Goal: Task Accomplishment & Management: Use online tool/utility

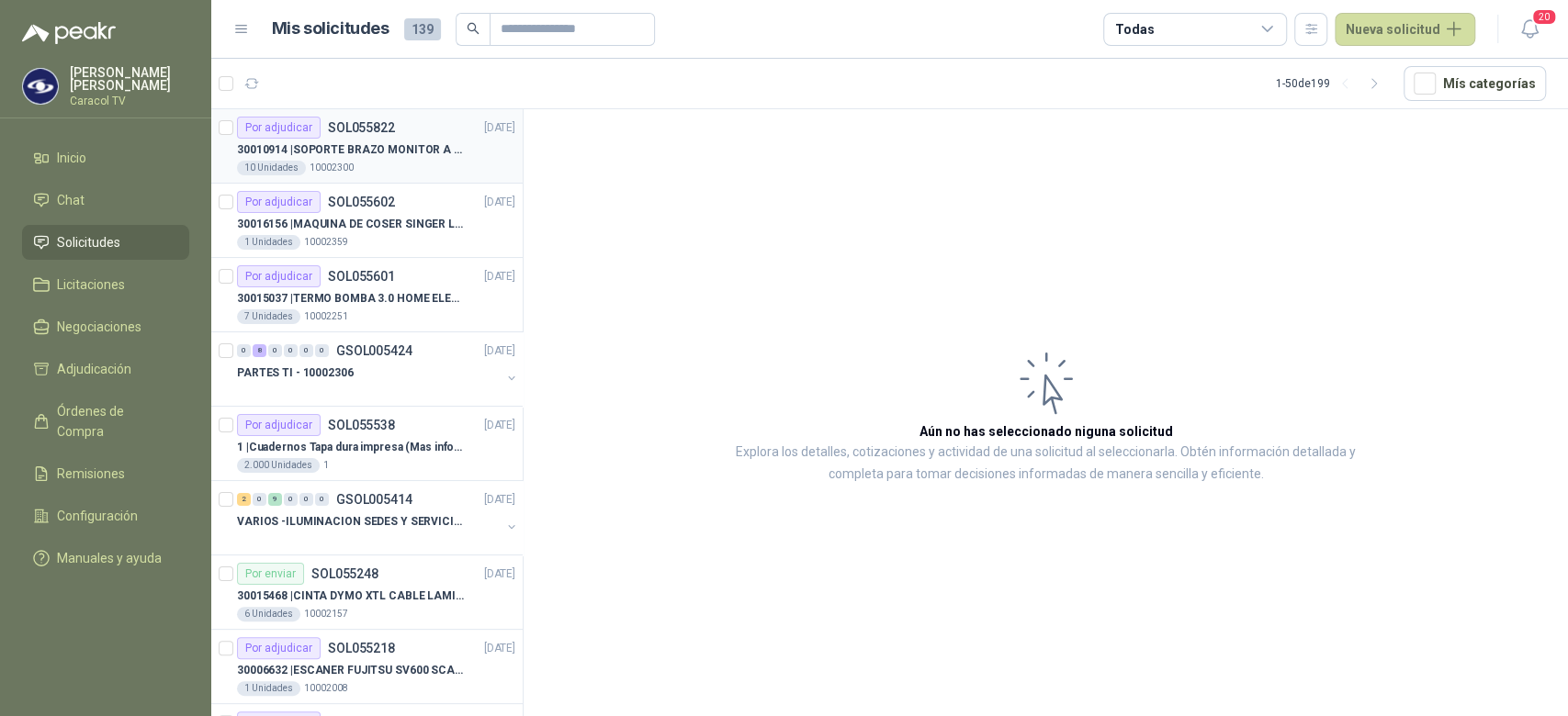
click at [413, 162] on div "10 Unidades 10002300" at bounding box center [375, 168] width 278 height 15
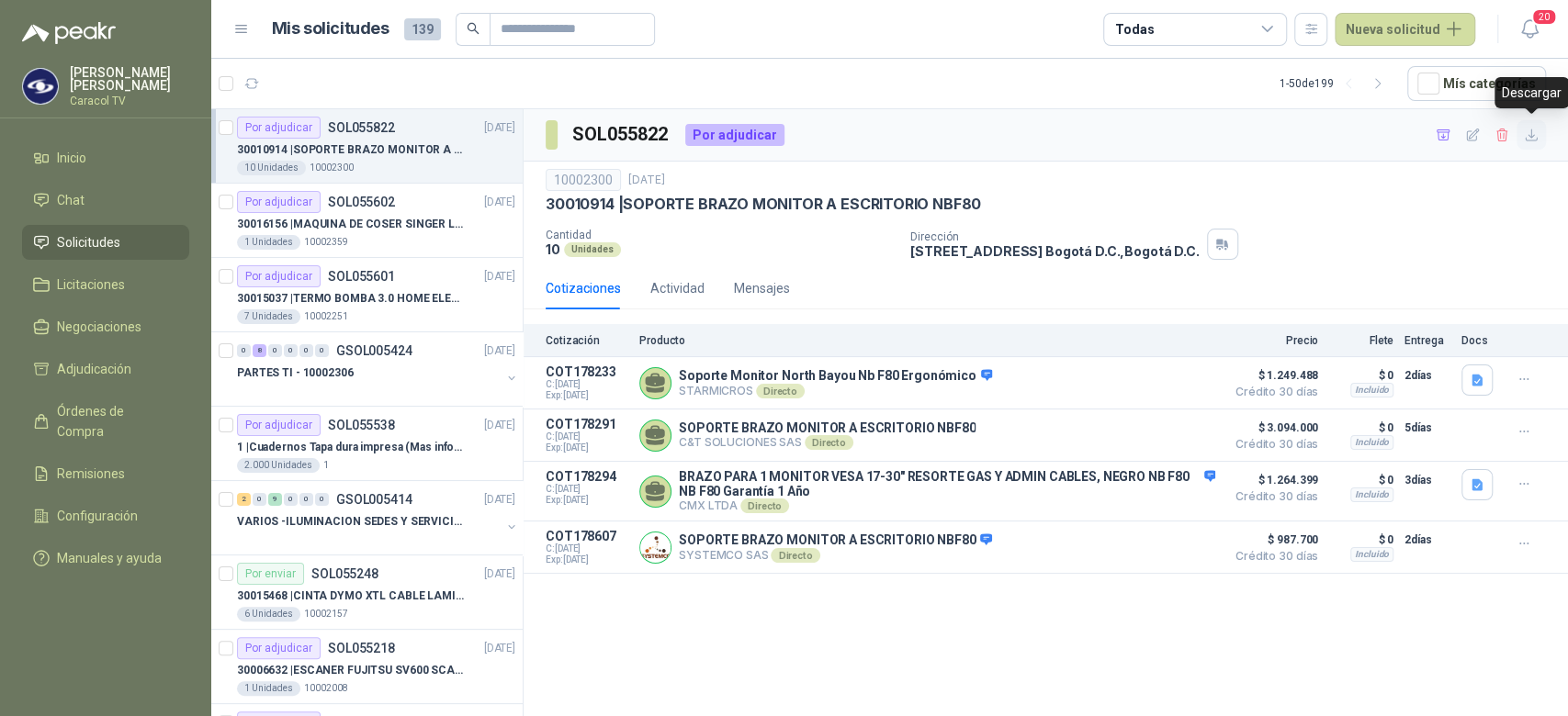
click at [1531, 140] on icon "button" at bounding box center [1531, 135] width 11 height 11
click at [1444, 136] on icon "button" at bounding box center [1442, 135] width 16 height 16
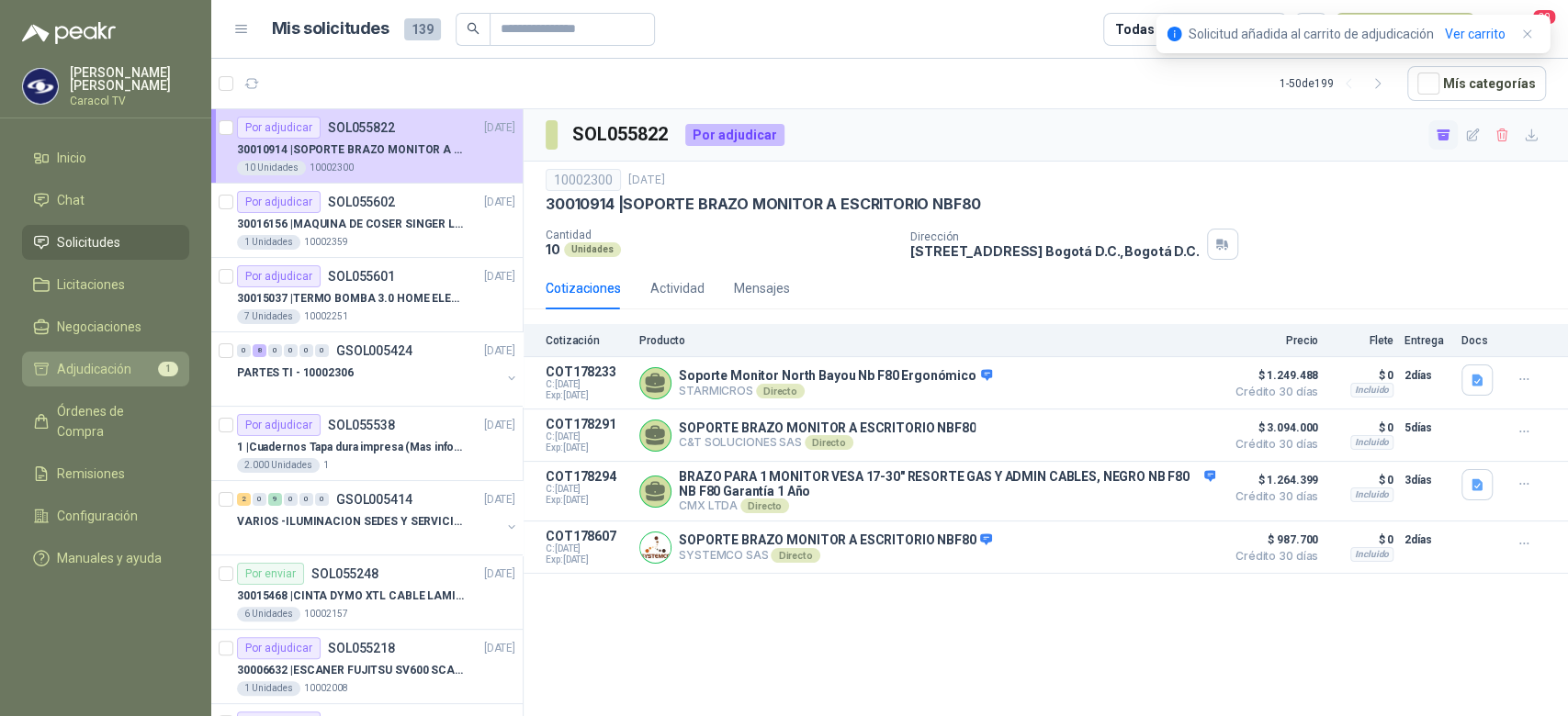
click at [111, 359] on span "Adjudicación" at bounding box center [94, 370] width 75 height 20
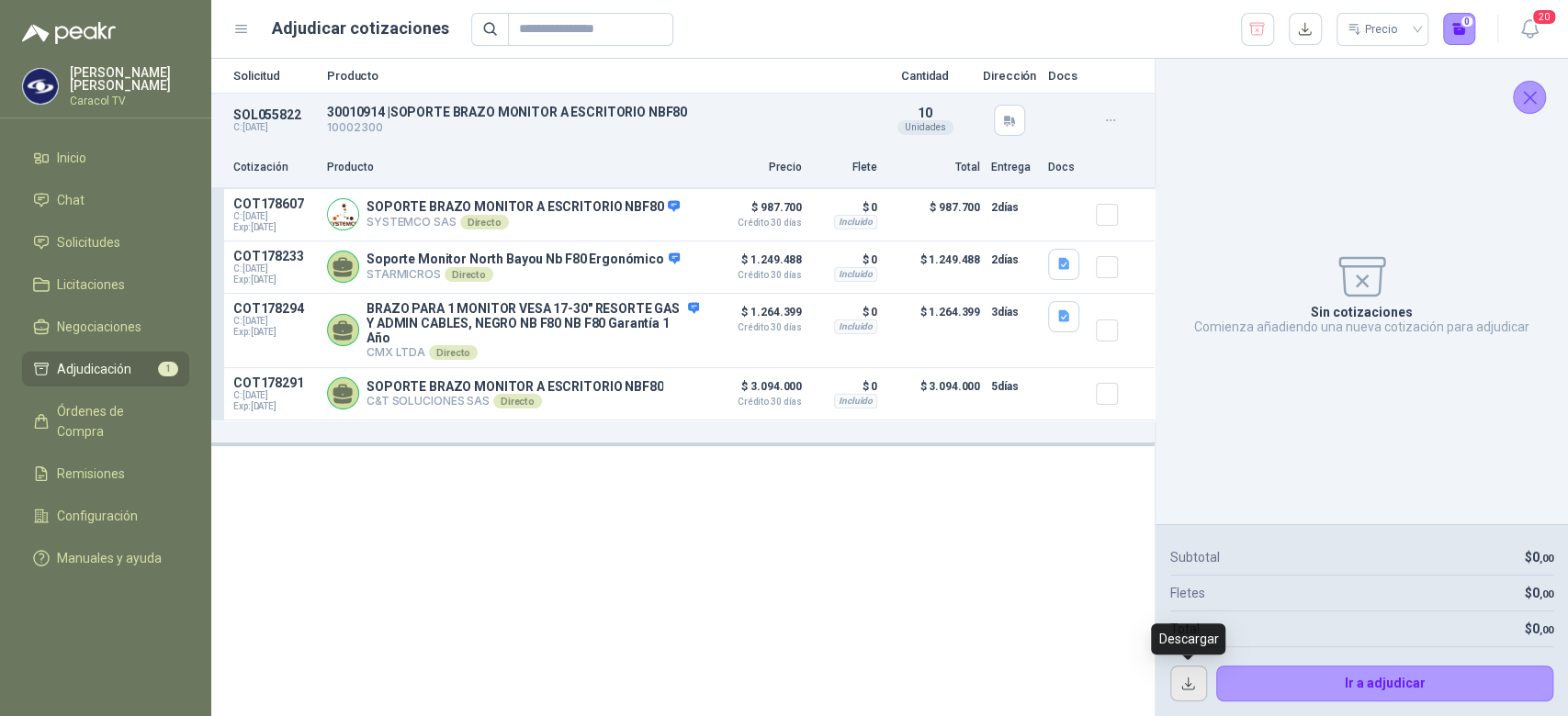
click at [1184, 674] on button "button" at bounding box center [1188, 685] width 37 height 37
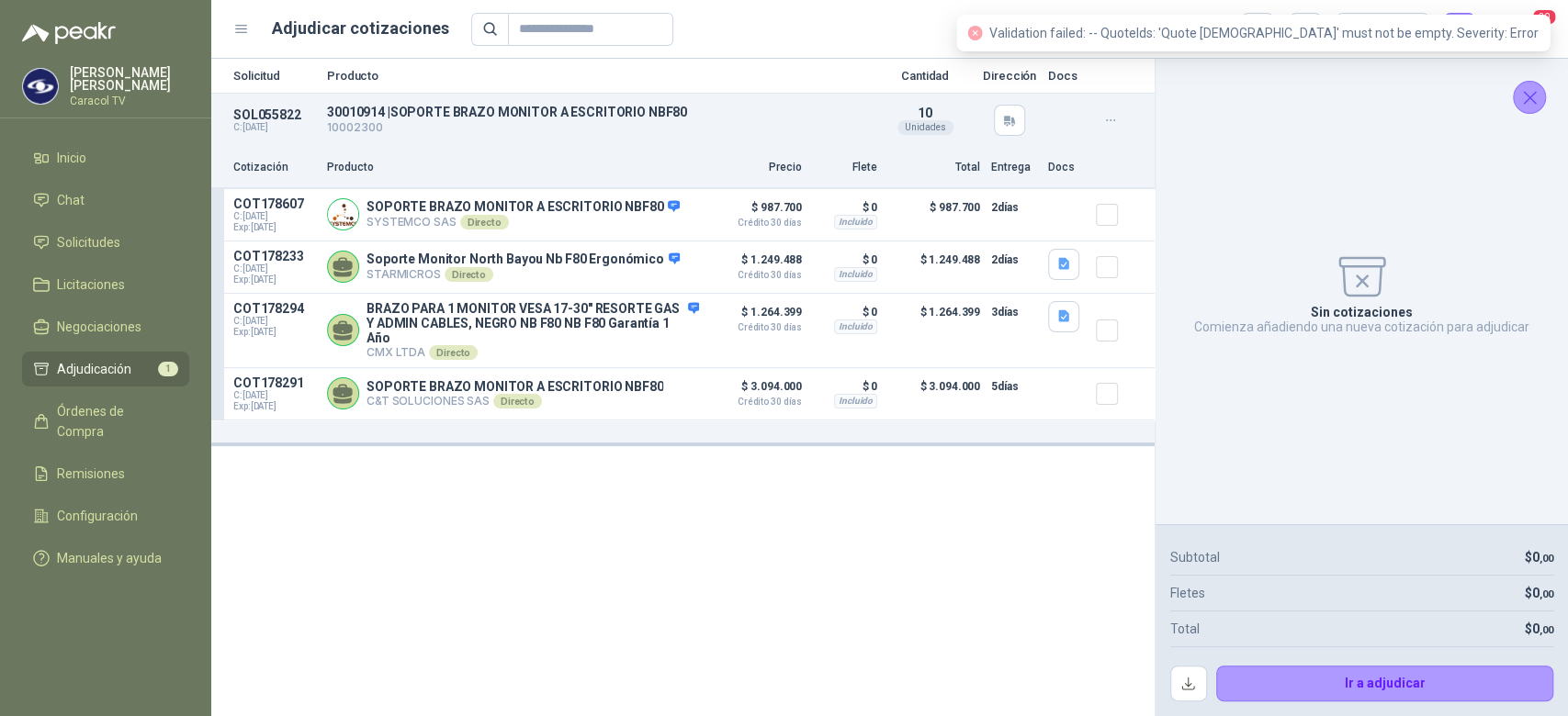
click at [1229, 414] on div "Sin cotizaciones Comienza añadiendo una nueva cotización para adjudicar" at bounding box center [1361, 292] width 383 height 436
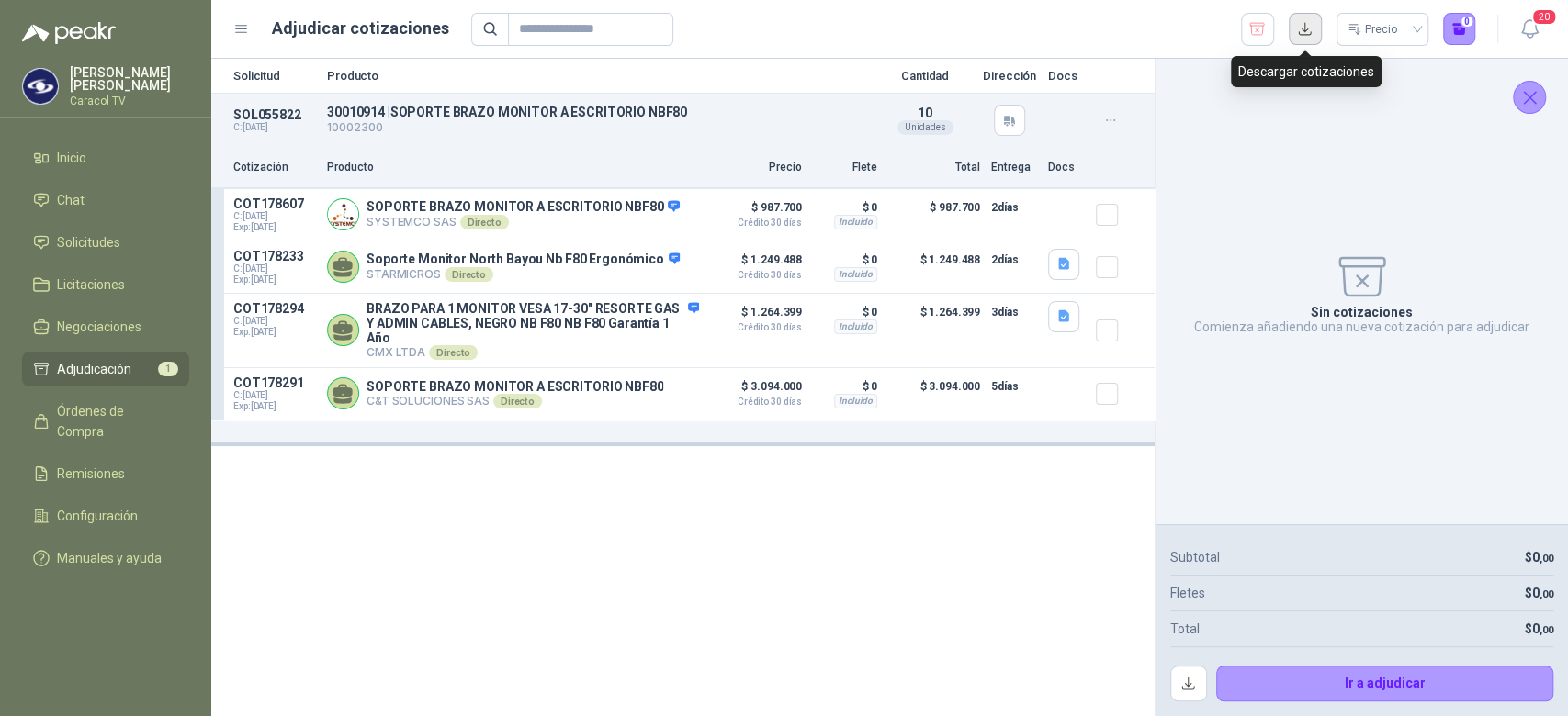
click at [1307, 36] on button "button" at bounding box center [1305, 30] width 33 height 33
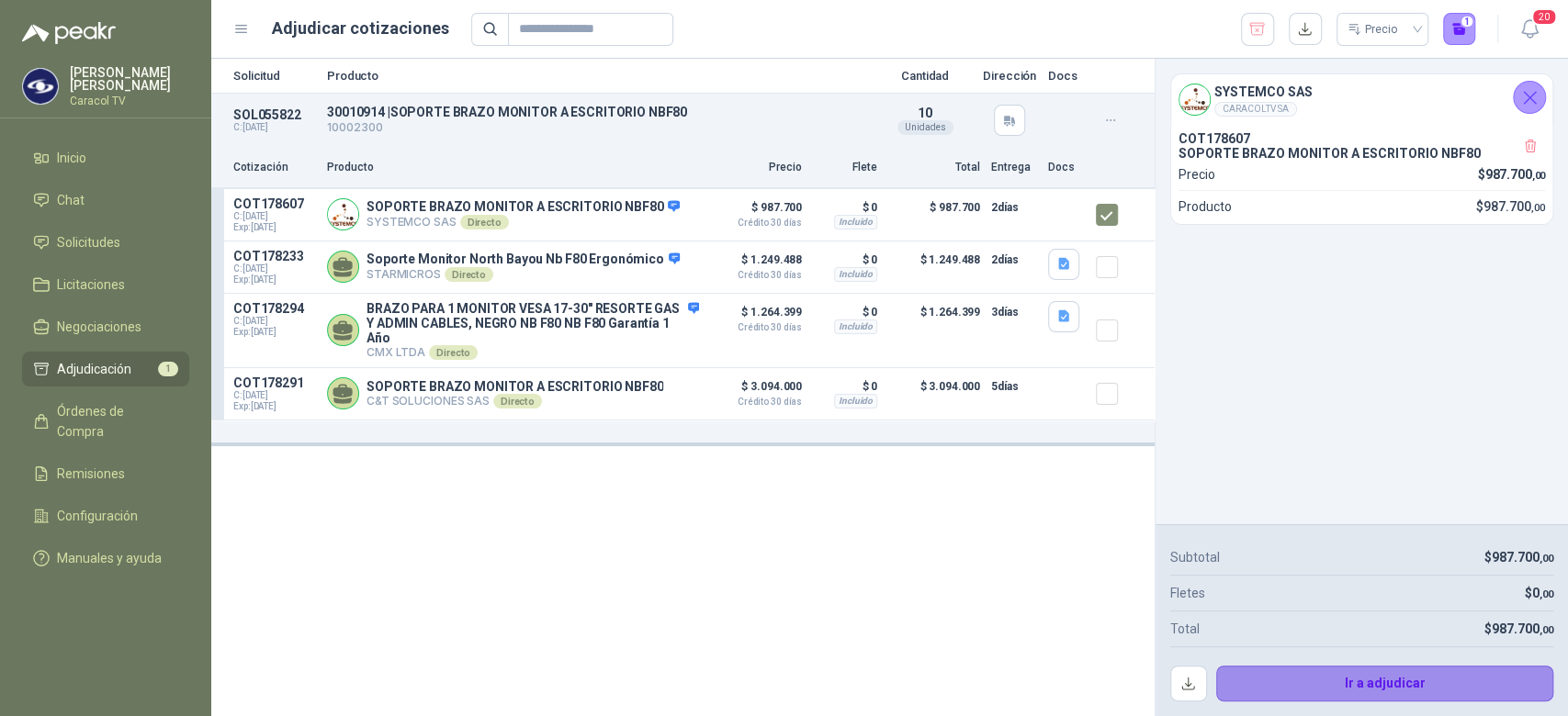
click at [1365, 674] on button "Ir a adjudicar" at bounding box center [1385, 685] width 338 height 37
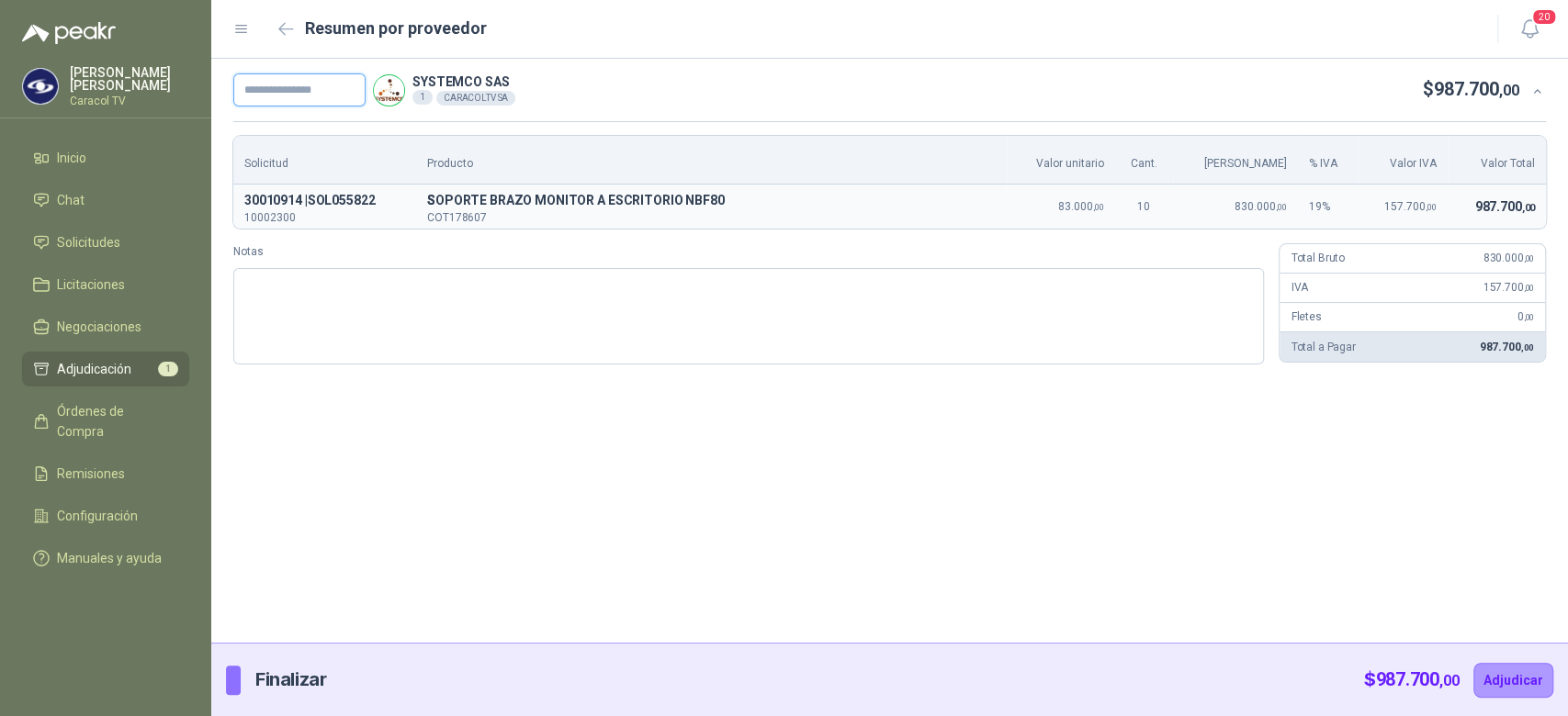
click at [318, 96] on input "text" at bounding box center [298, 91] width 132 height 33
paste input "**********"
type input "**********"
click at [1517, 674] on button "Adjudicar" at bounding box center [1513, 681] width 79 height 35
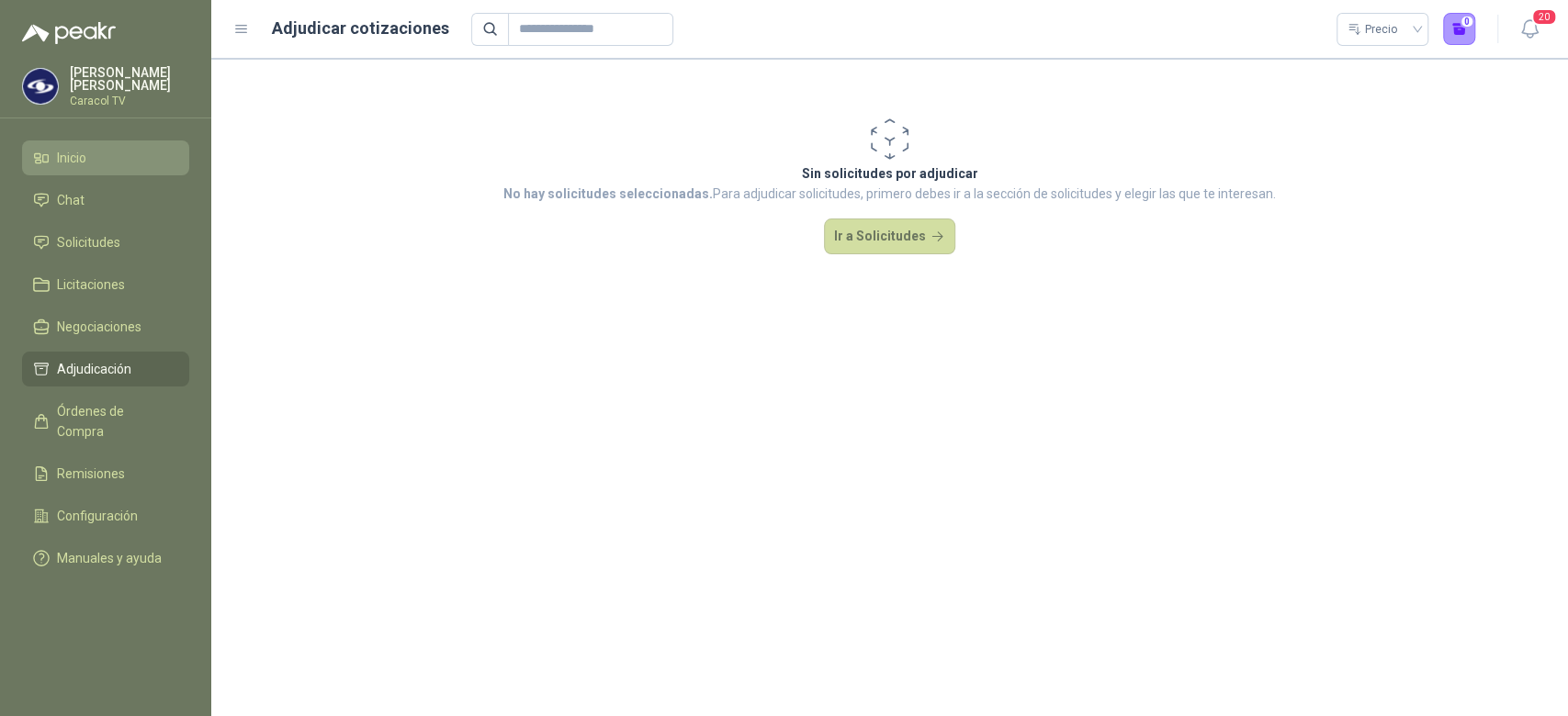
click at [80, 159] on span "Inicio" at bounding box center [72, 158] width 30 height 20
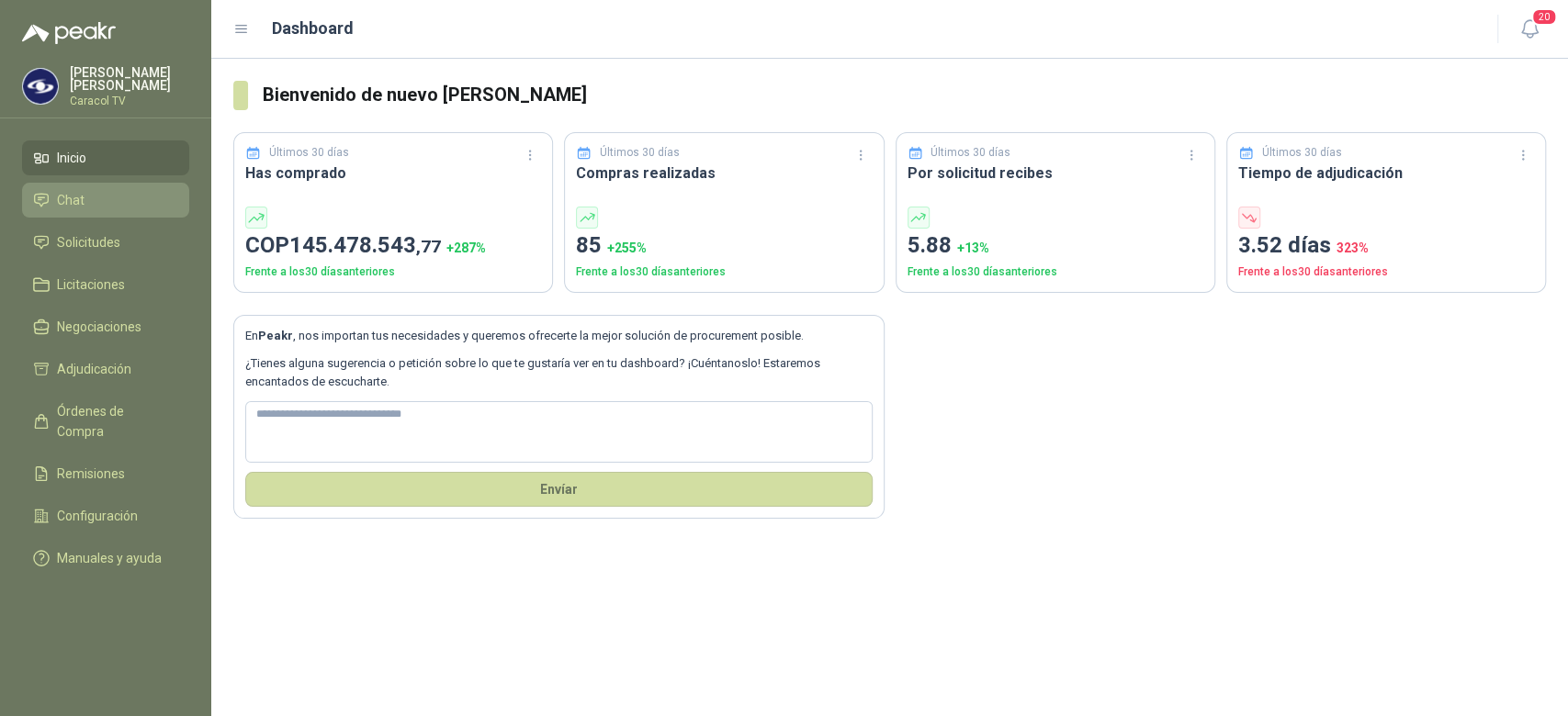
click at [88, 211] on link "Chat" at bounding box center [105, 200] width 167 height 35
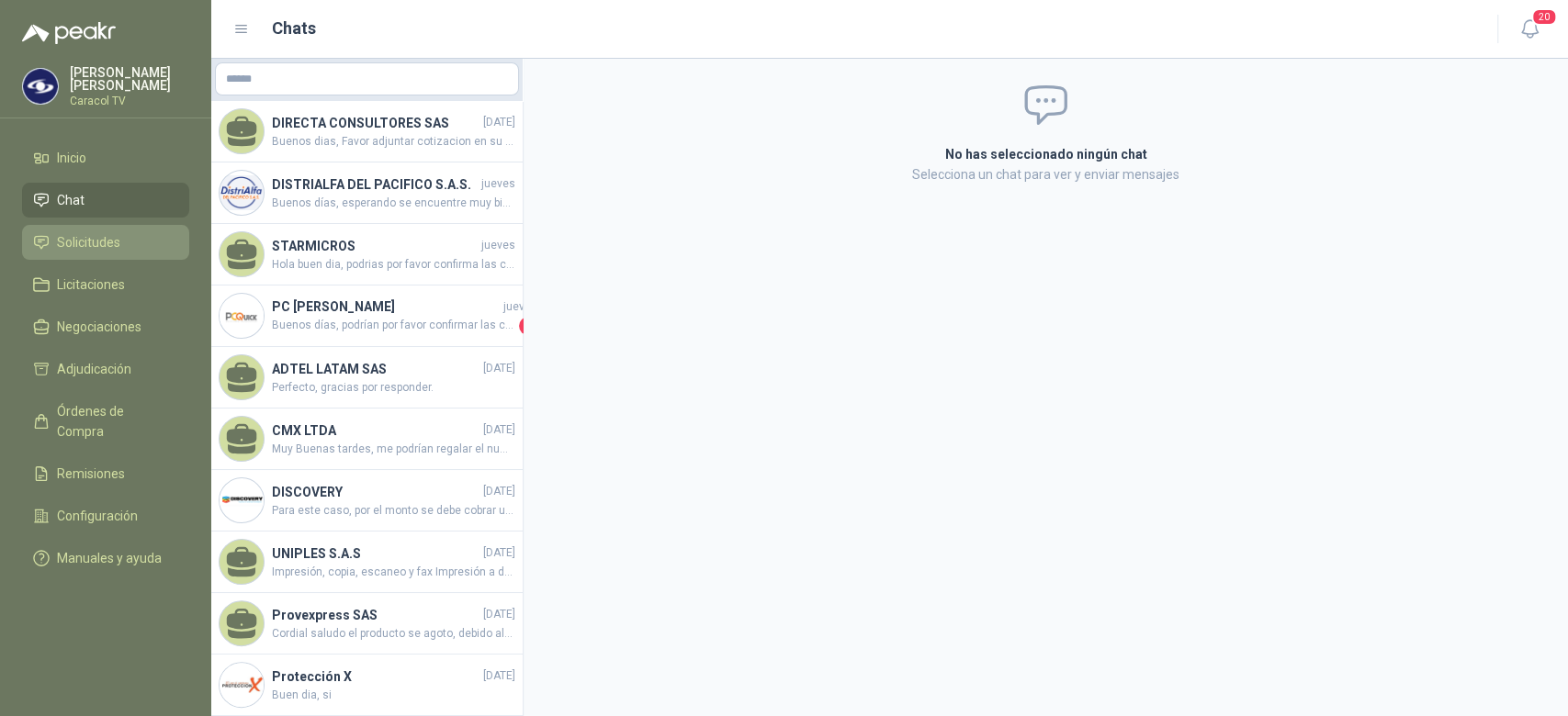
click at [77, 245] on span "Solicitudes" at bounding box center [89, 242] width 64 height 20
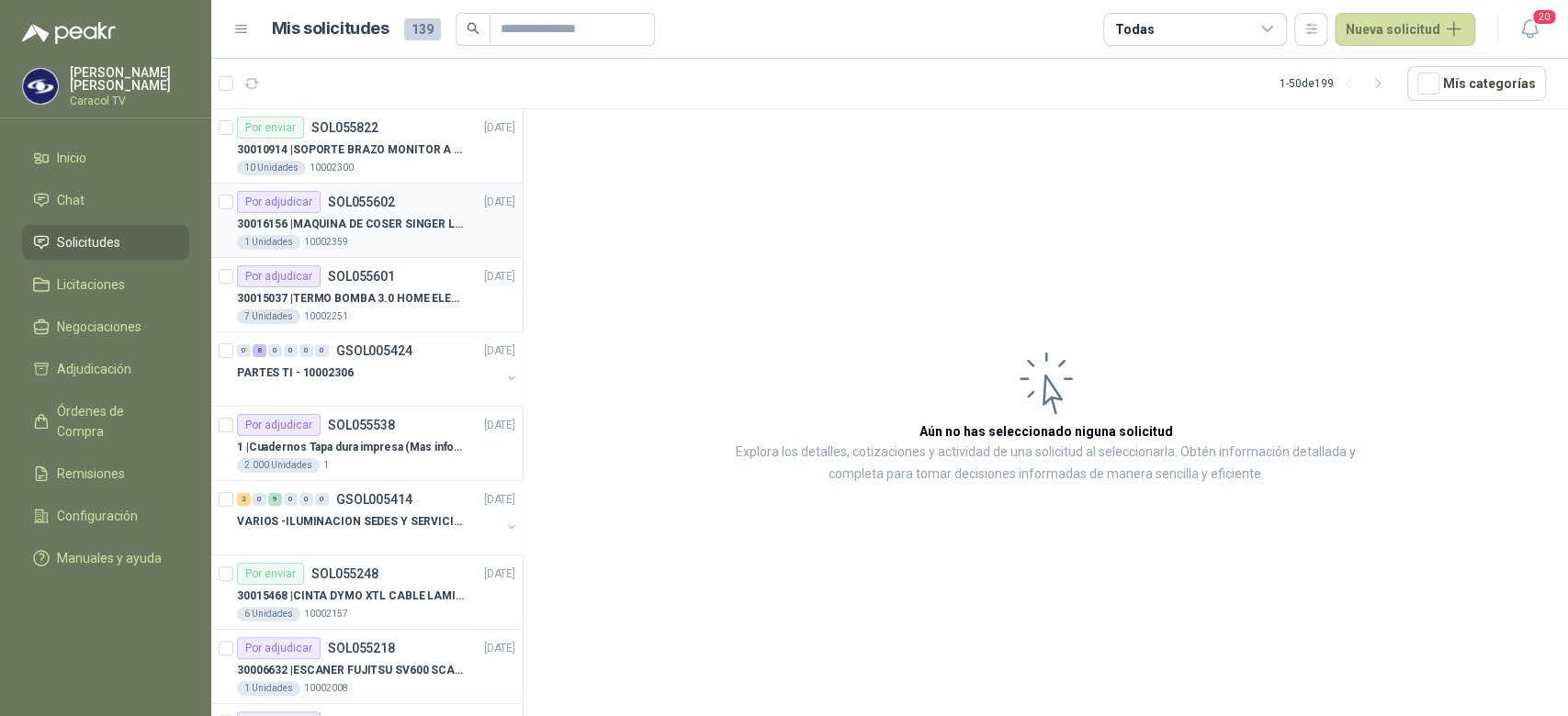
click at [402, 223] on p "30016156 | MAQUINA DE COSER SINGER LCD C5655" at bounding box center [350, 225] width 228 height 18
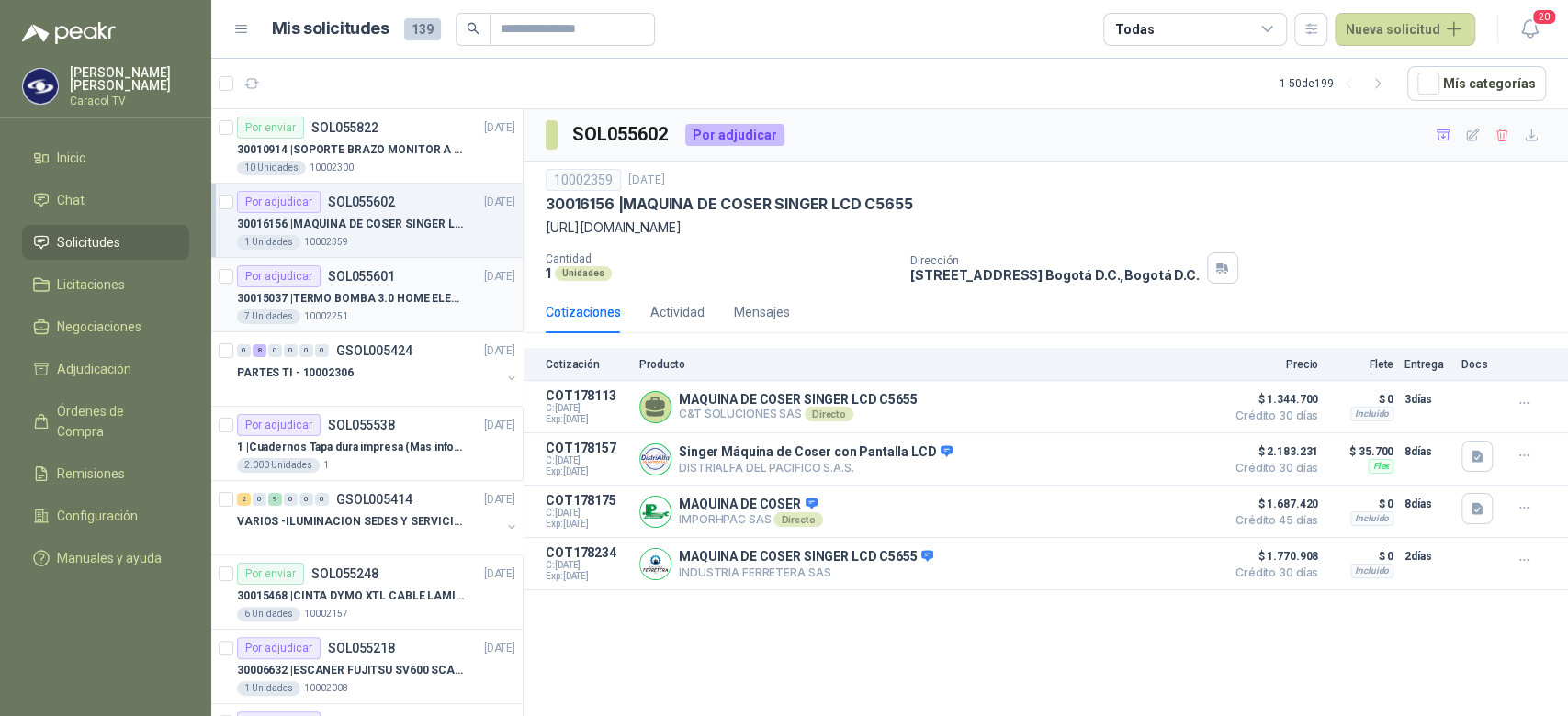
click at [383, 315] on div "7 Unidades 10002251" at bounding box center [375, 317] width 278 height 15
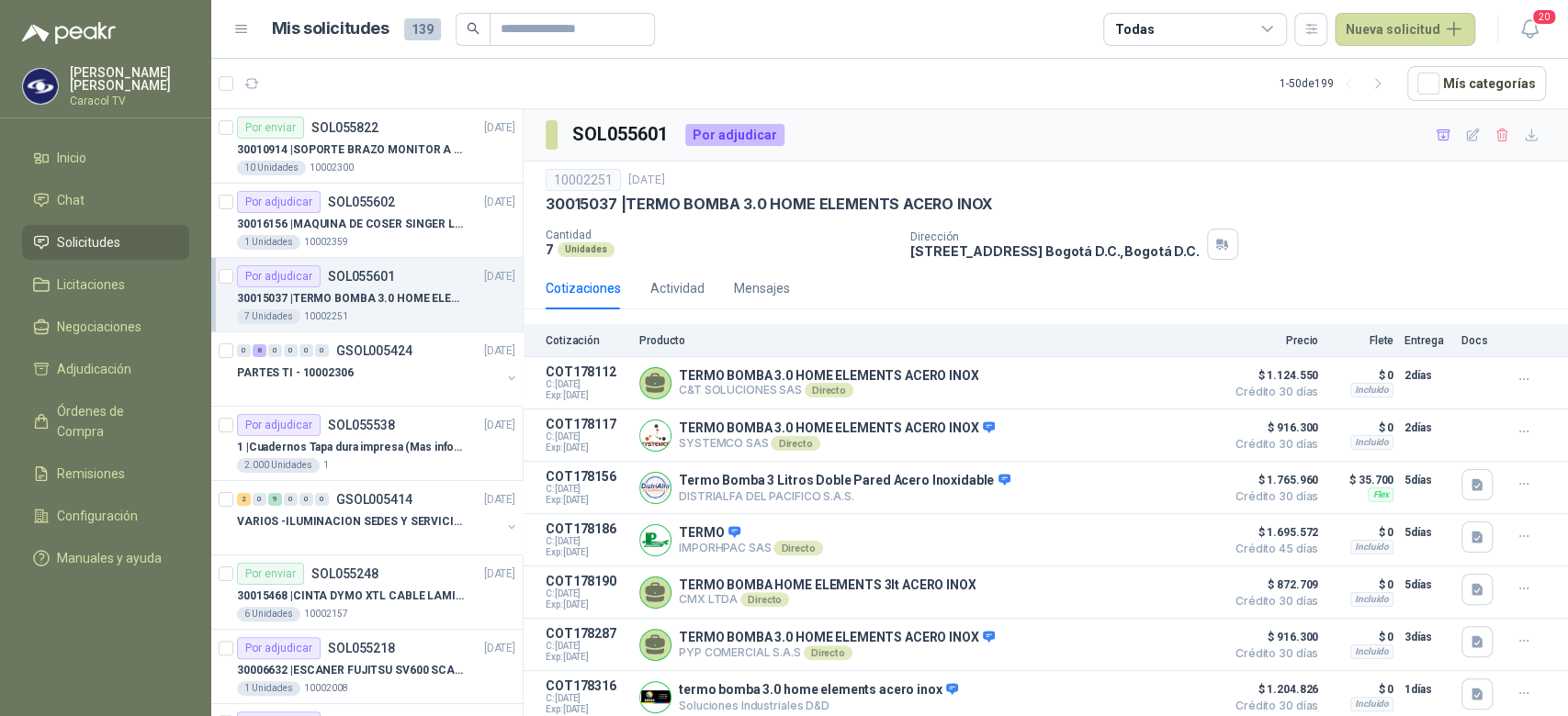
scroll to position [5, 0]
click at [388, 378] on div "PARTES TI - 10002306" at bounding box center [368, 373] width 263 height 22
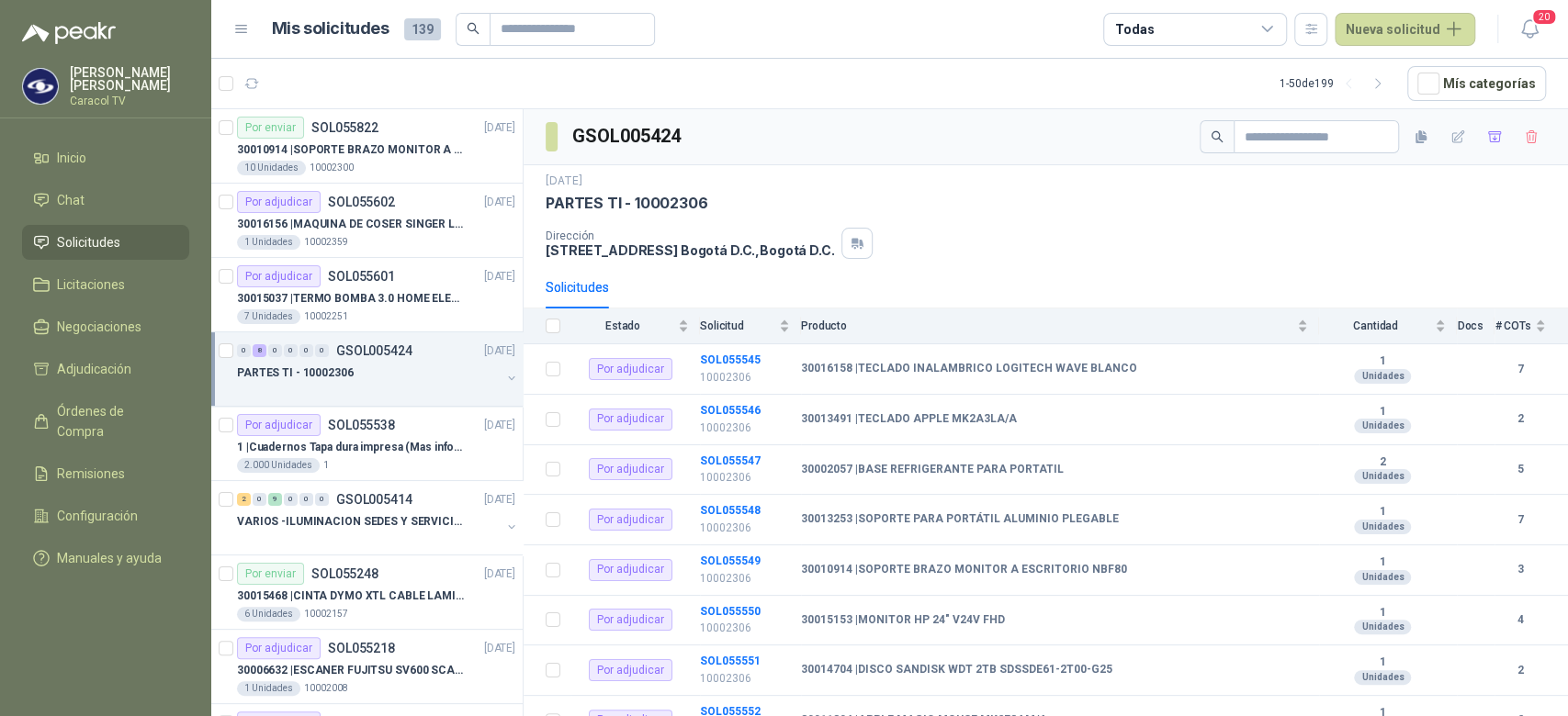
click at [397, 389] on div at bounding box center [368, 391] width 263 height 15
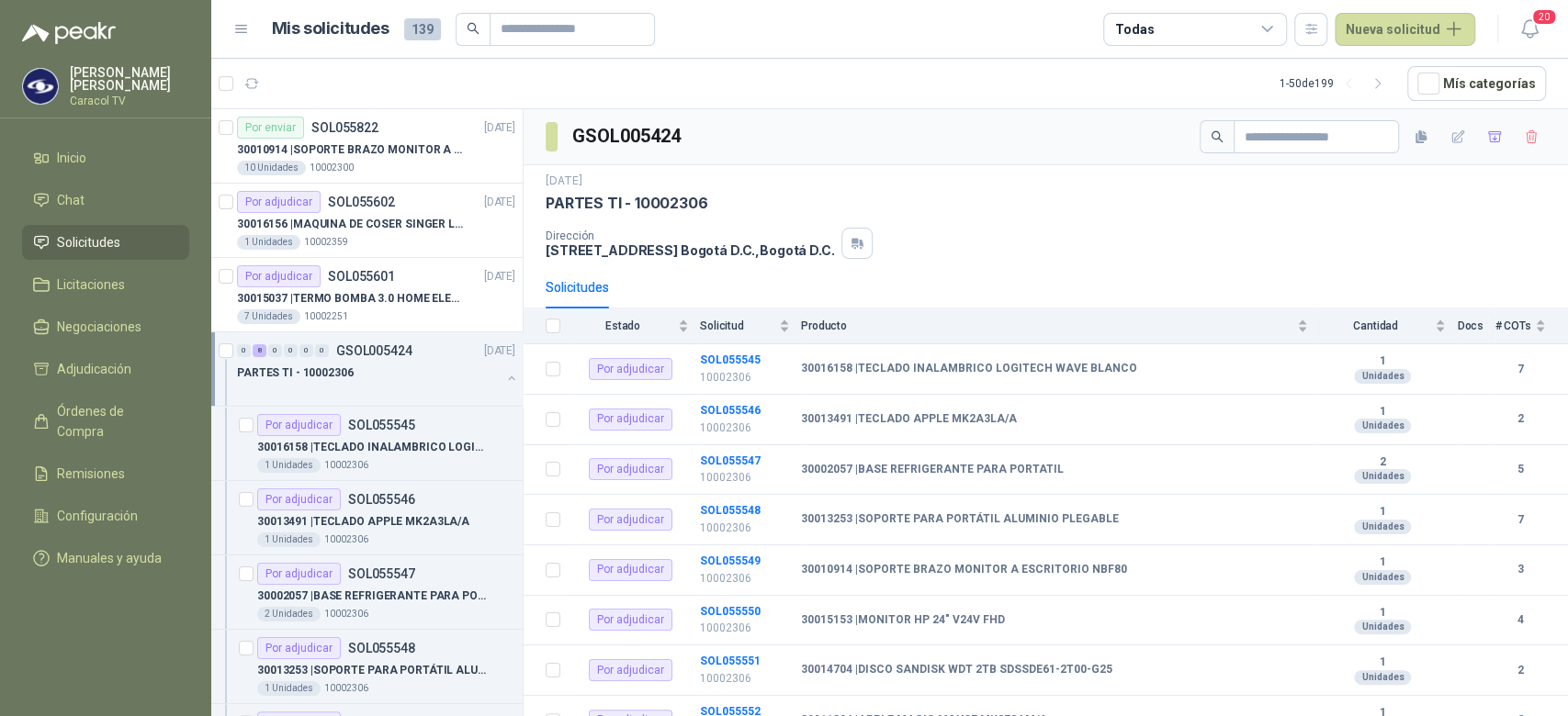
scroll to position [6, 0]
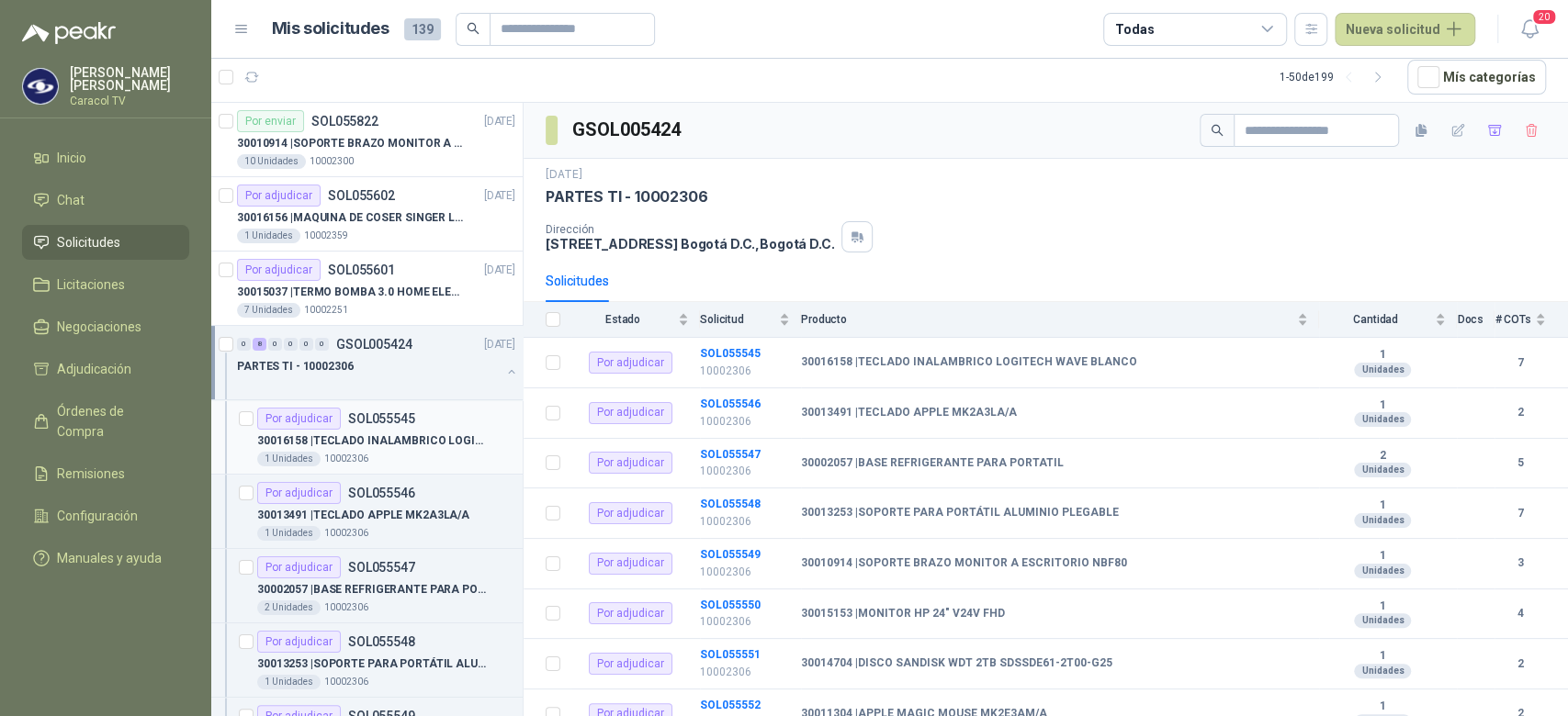
click at [373, 432] on p "30016158 | TECLADO INALAMBRICO LOGITECH WAVE BLANCO" at bounding box center [371, 441] width 228 height 18
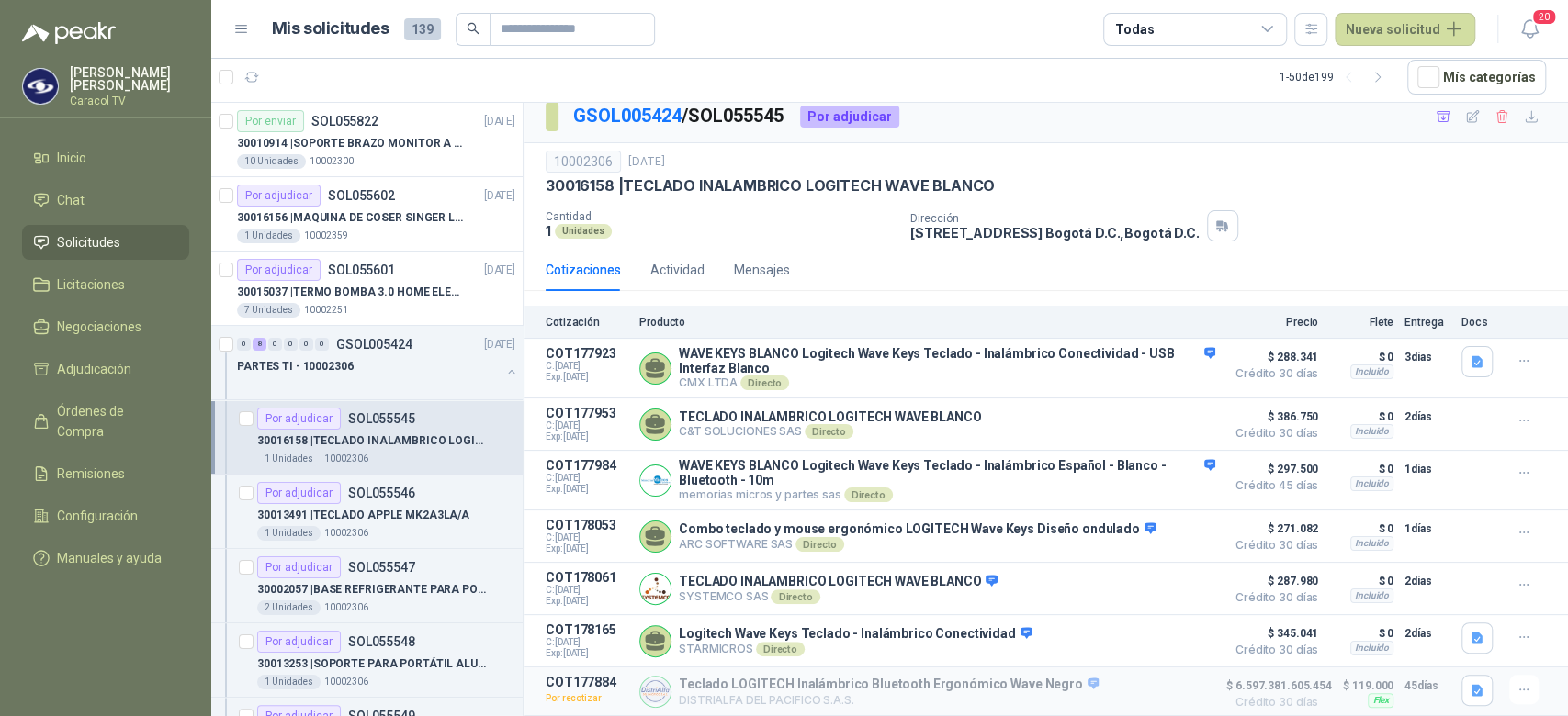
scroll to position [18, 0]
click at [407, 507] on p "30013491 | TECLADO APPLE MK2A3LA/A" at bounding box center [363, 516] width 213 height 18
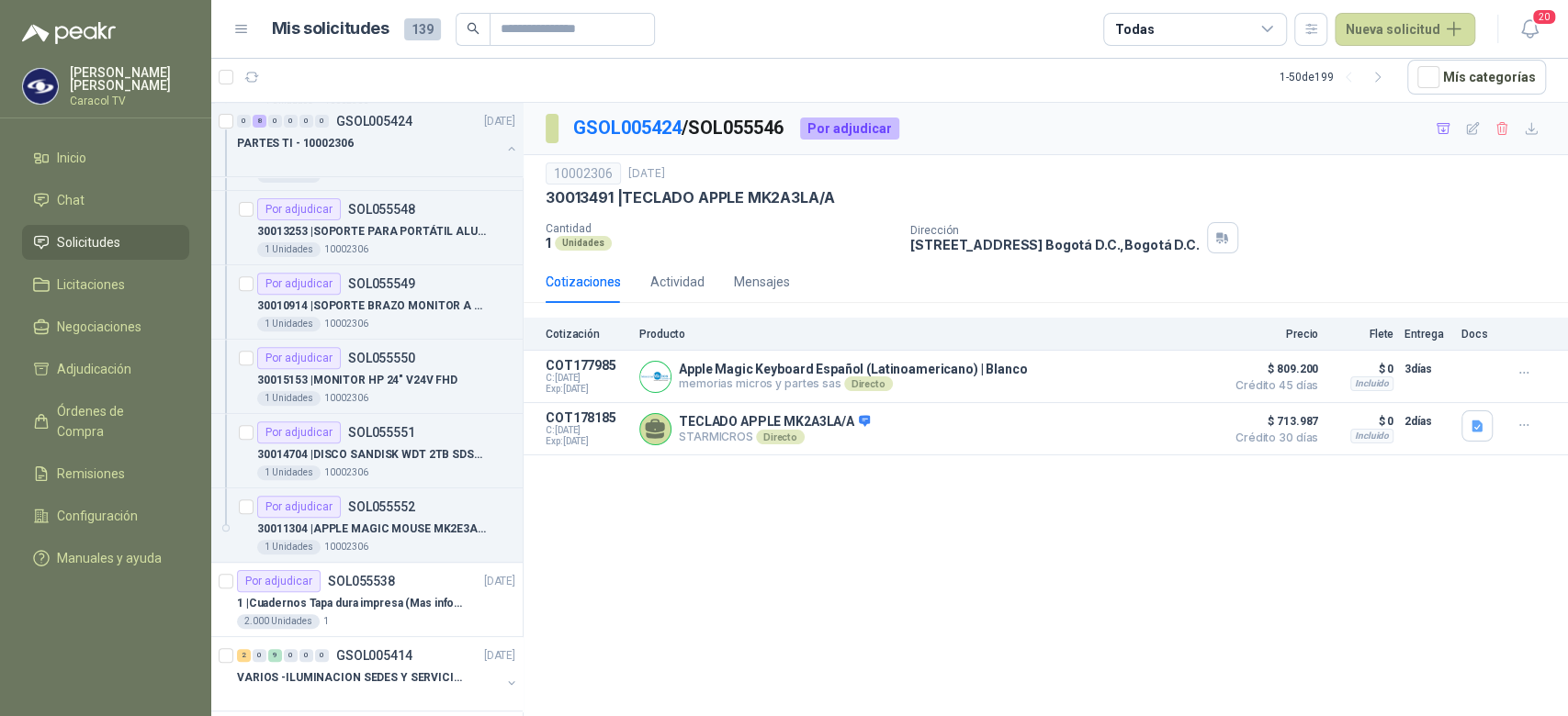
scroll to position [461, 0]
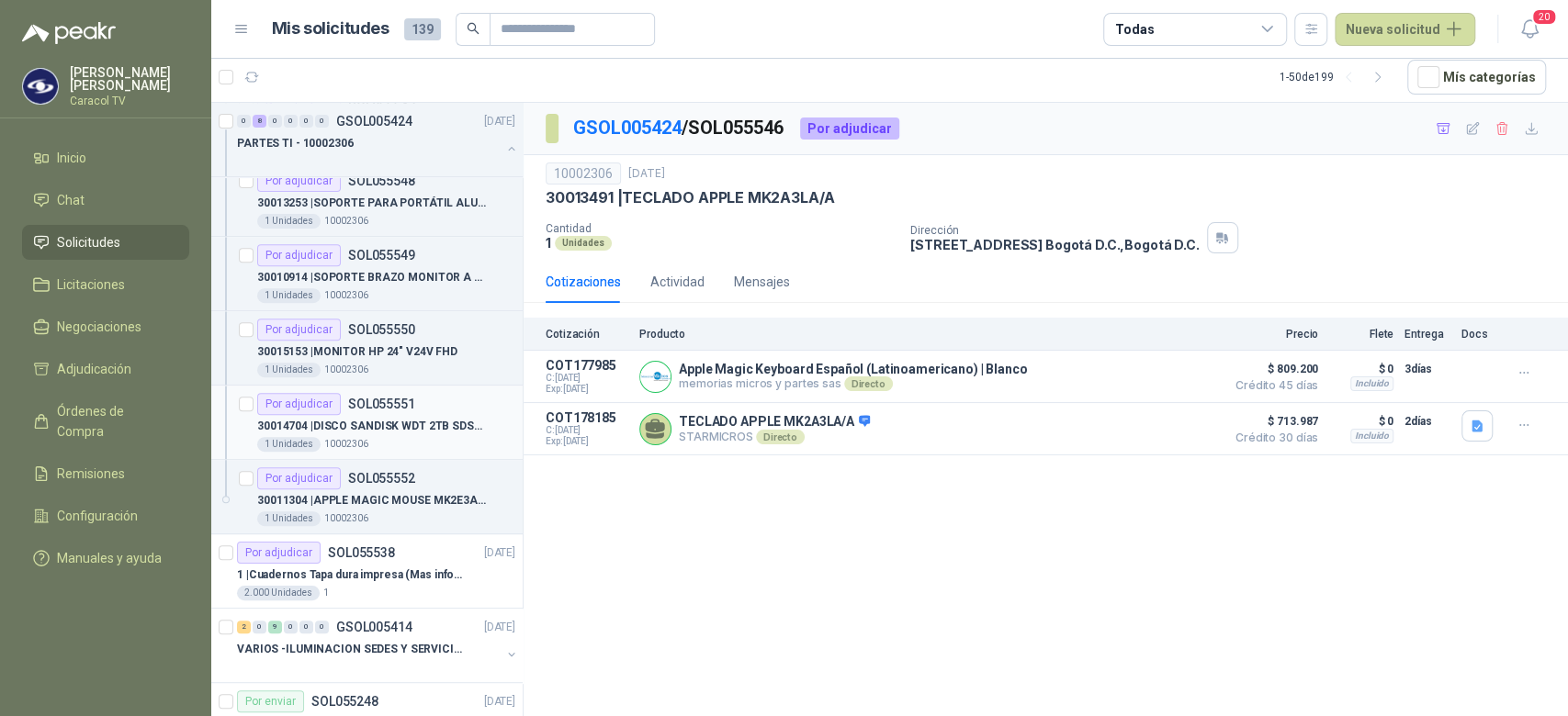
click at [385, 443] on div "1 Unidades 10002306" at bounding box center [385, 444] width 258 height 15
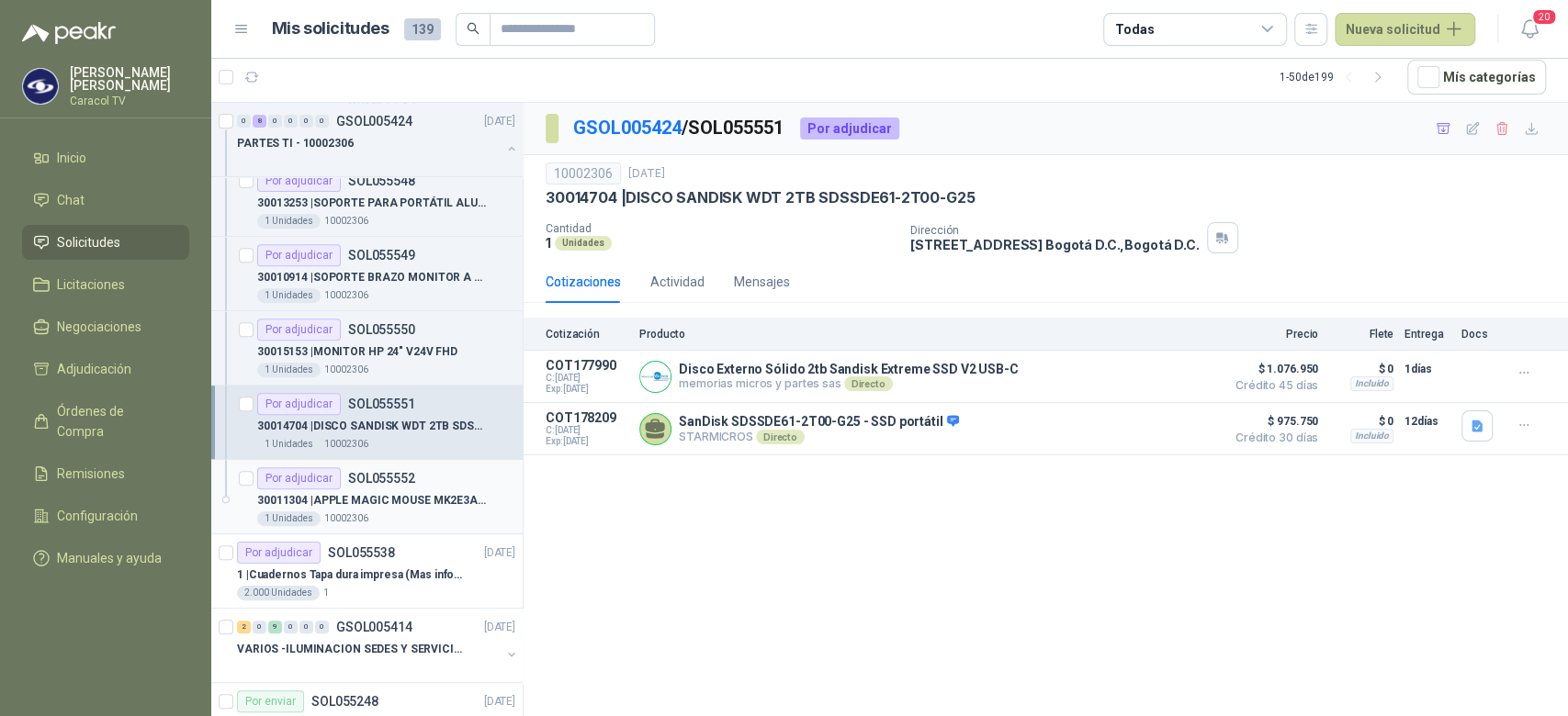
click at [379, 496] on p "30011304 | APPLE MAGIC MOUSE MK2E3AM/A" at bounding box center [371, 501] width 228 height 18
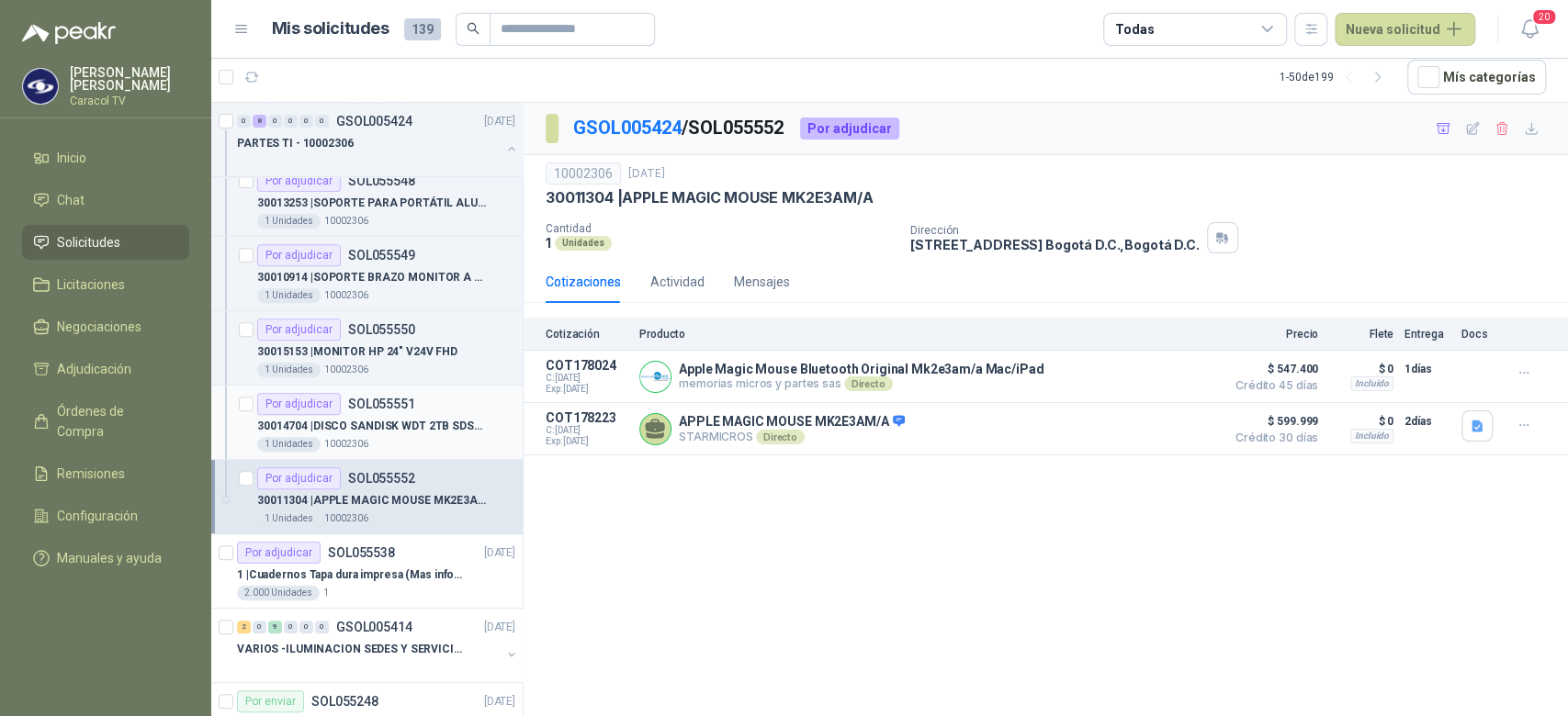
click at [418, 412] on div "Por adjudicar SOL055551" at bounding box center [385, 404] width 258 height 22
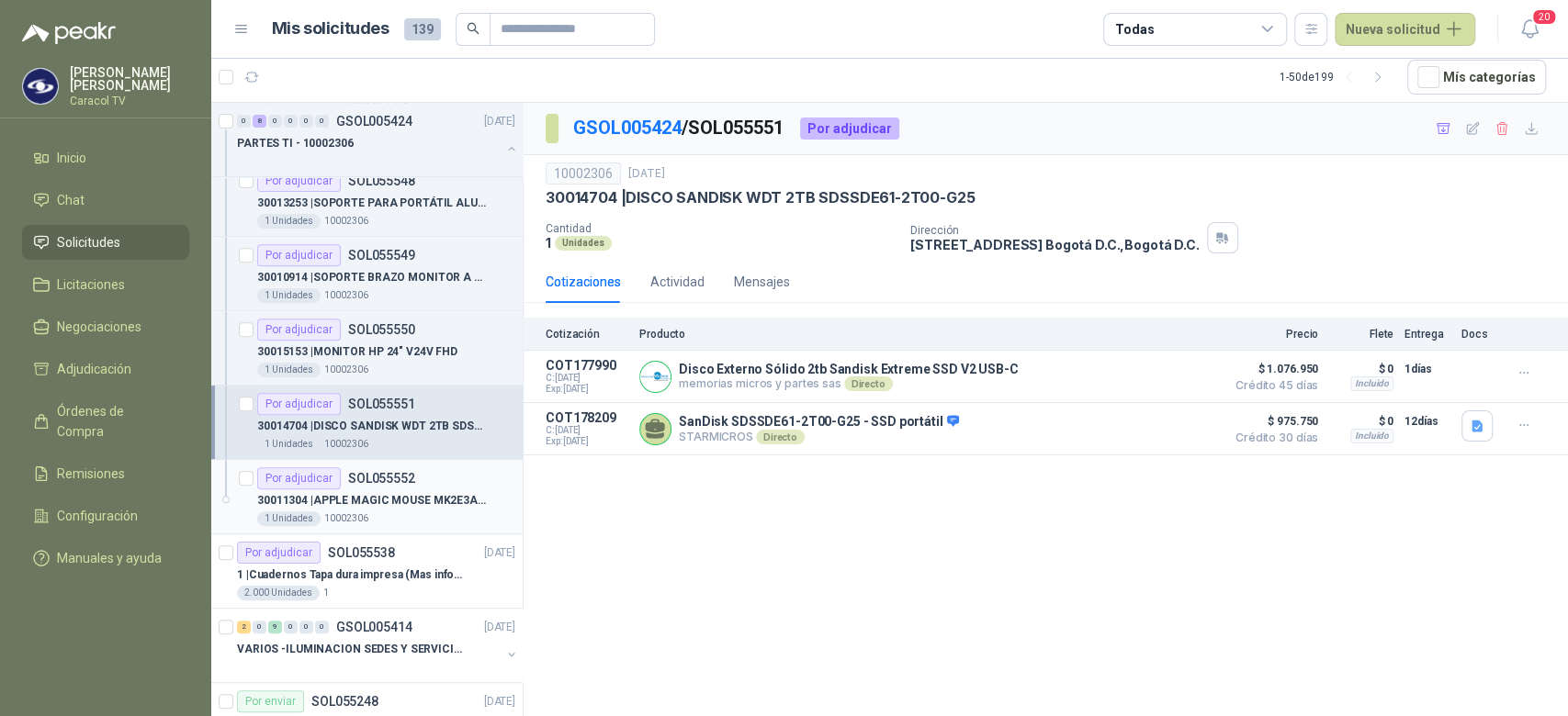
click at [407, 499] on p "30011304 | APPLE MAGIC MOUSE MK2E3AM/A" at bounding box center [371, 501] width 228 height 18
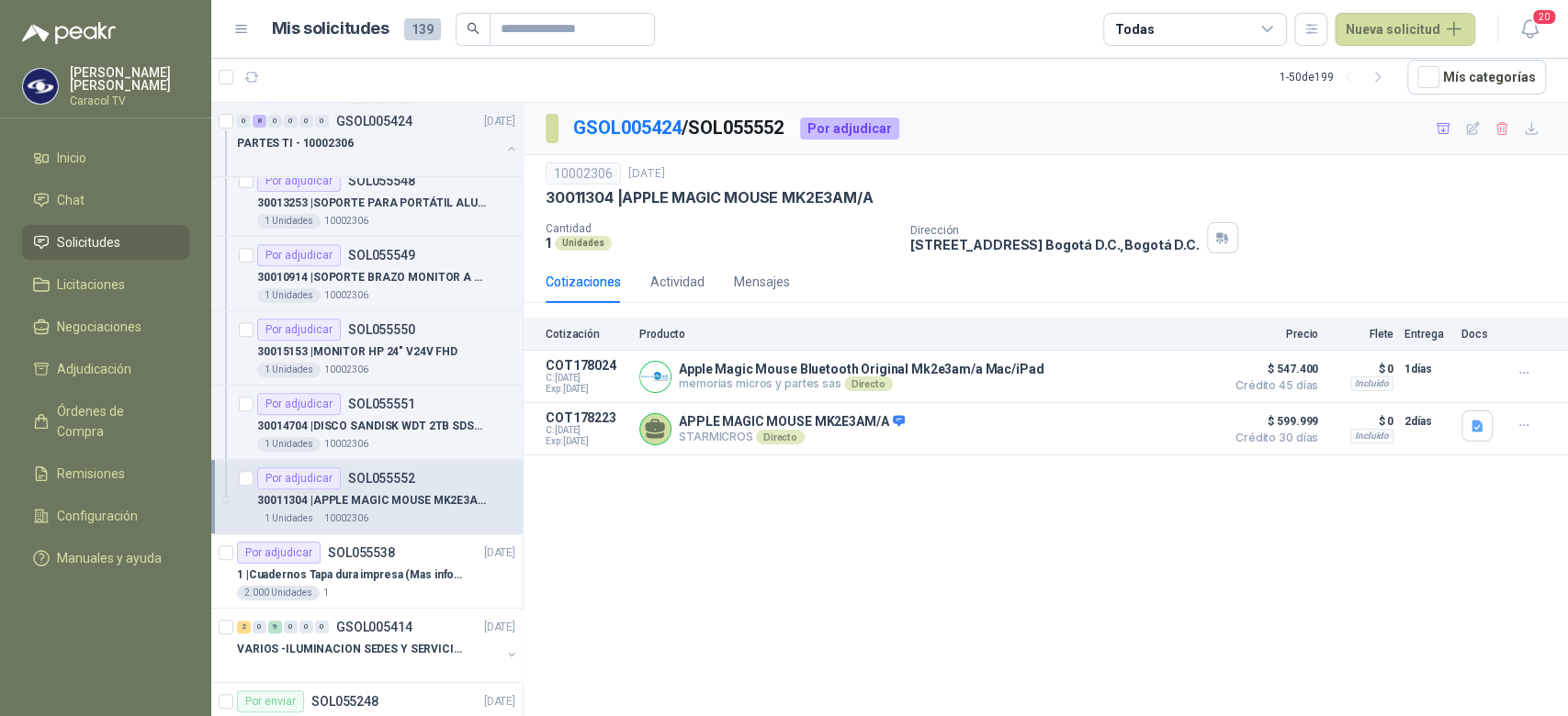
click at [900, 201] on div "30011304 | APPLE MAGIC MOUSE MK2E3AM/A" at bounding box center [1045, 198] width 1000 height 19
drag, startPoint x: 784, startPoint y: 197, endPoint x: 626, endPoint y: 200, distance: 158.0
click at [626, 200] on p "30011304 | APPLE MAGIC MOUSE MK2E3AM/A" at bounding box center [709, 198] width 327 height 19
copy p "APPLE MAGIC MOUSE"
click at [395, 430] on p "30014704 | DISCO SANDISK WDT 2TB SDSSDE61-2T00-G25" at bounding box center [371, 426] width 228 height 18
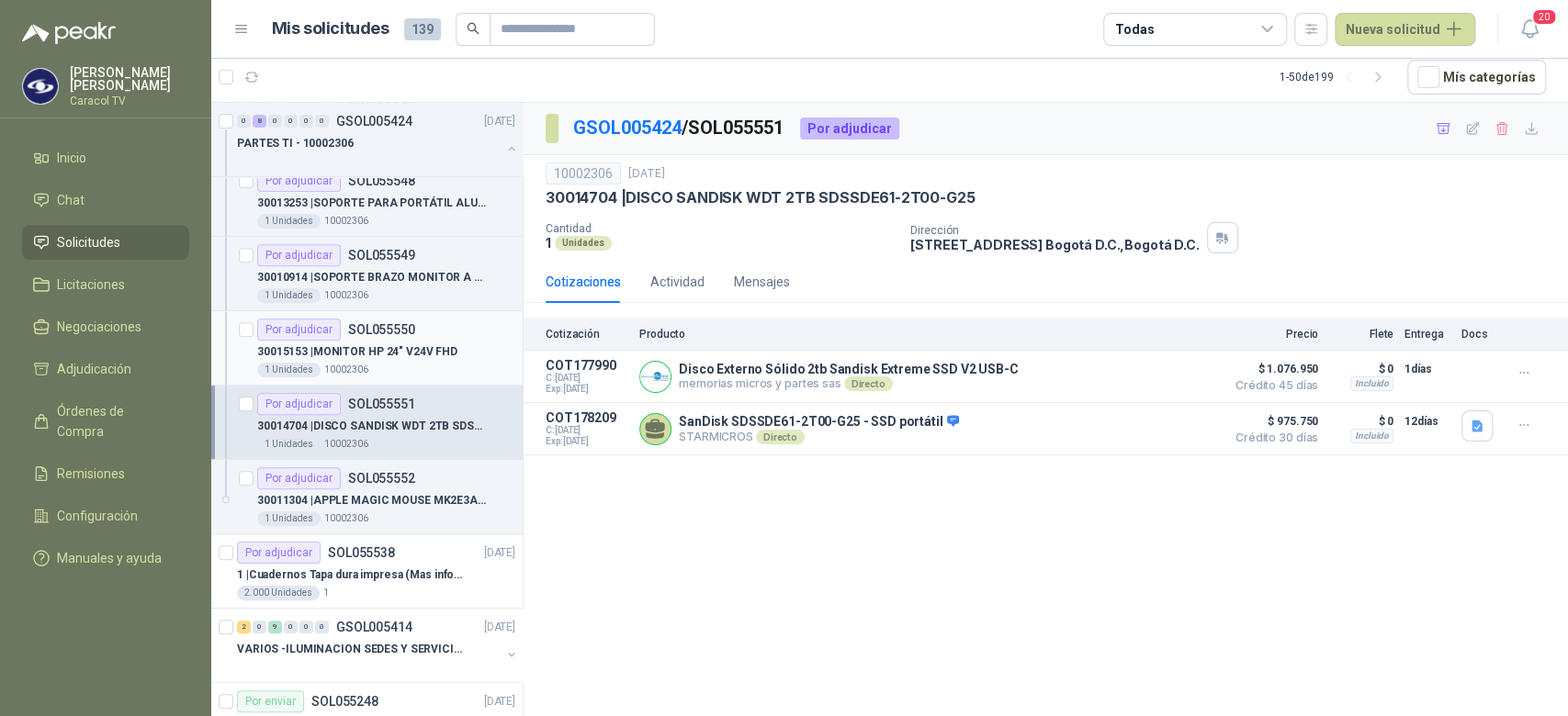
click at [422, 358] on p "30015153 | MONITOR HP 24" V24V FHD" at bounding box center [357, 352] width 201 height 18
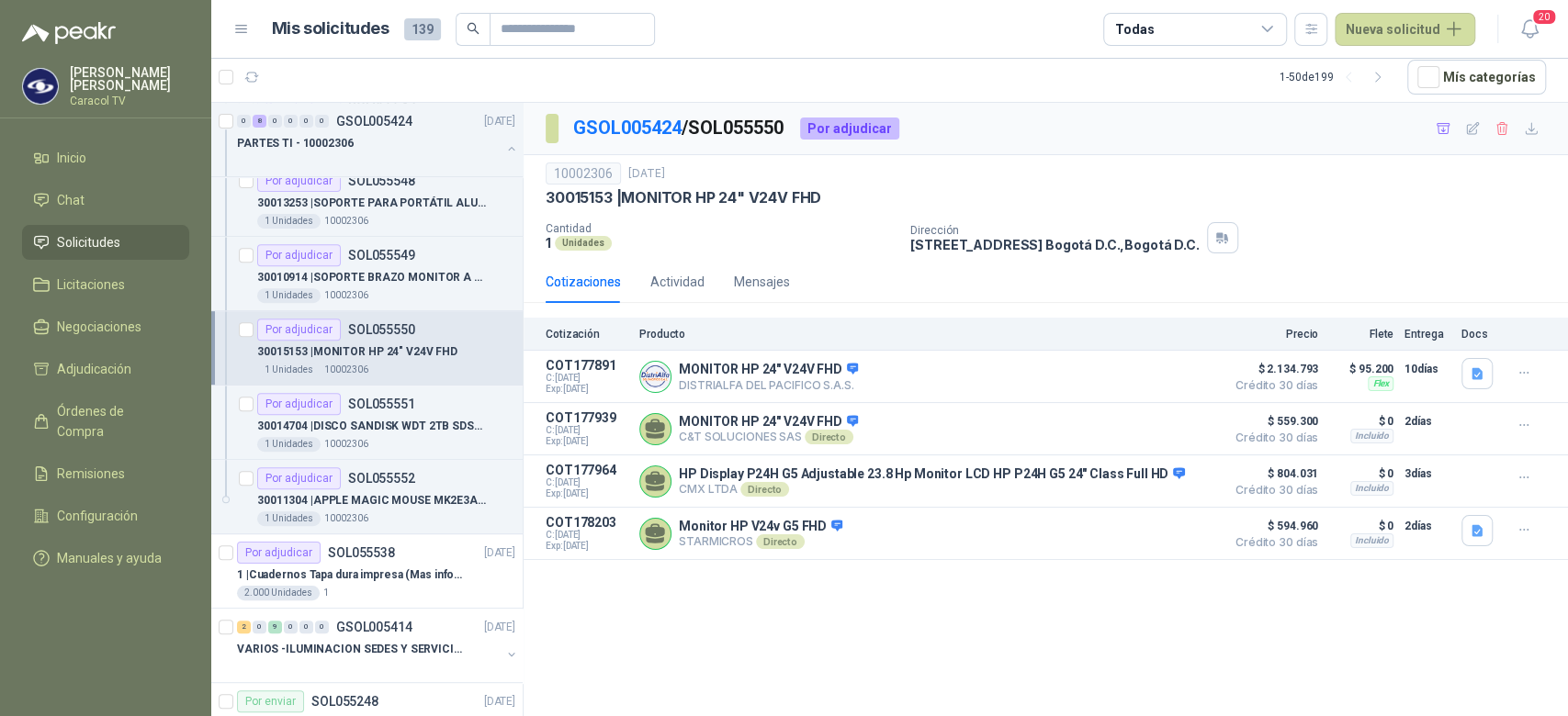
click at [422, 358] on p "30015153 | MONITOR HP 24" V24V FHD" at bounding box center [357, 352] width 201 height 18
drag, startPoint x: 873, startPoint y: 189, endPoint x: 626, endPoint y: 202, distance: 247.3
click at [626, 202] on div "30015153 | MONITOR HP 24" V24V FHD" at bounding box center [1045, 198] width 1000 height 19
copy p "MONITOR HP 24" V24V FHD"
click at [396, 487] on div "Por adjudicar SOL055552" at bounding box center [335, 479] width 158 height 22
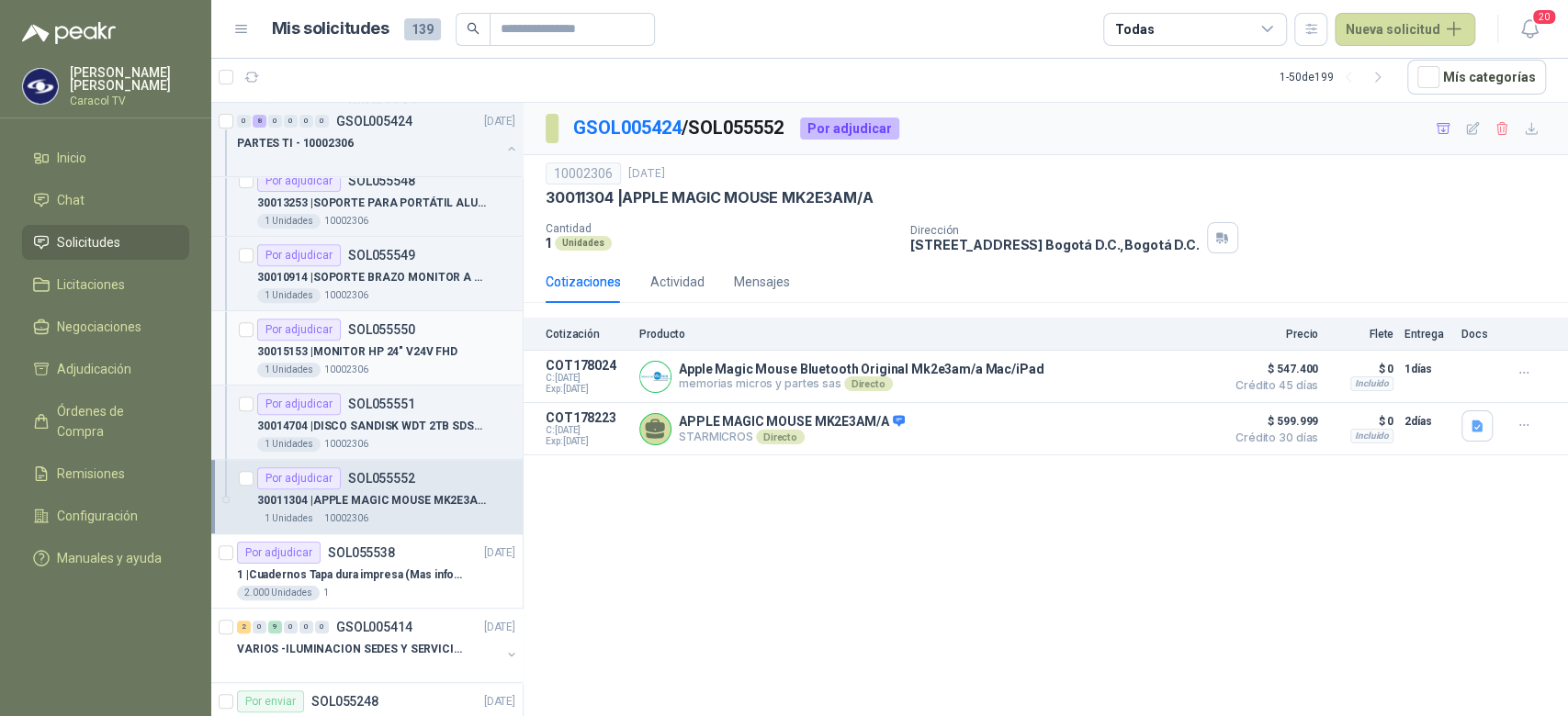
click at [402, 341] on div "30015153 | MONITOR HP 24" V24V FHD" at bounding box center [385, 352] width 258 height 22
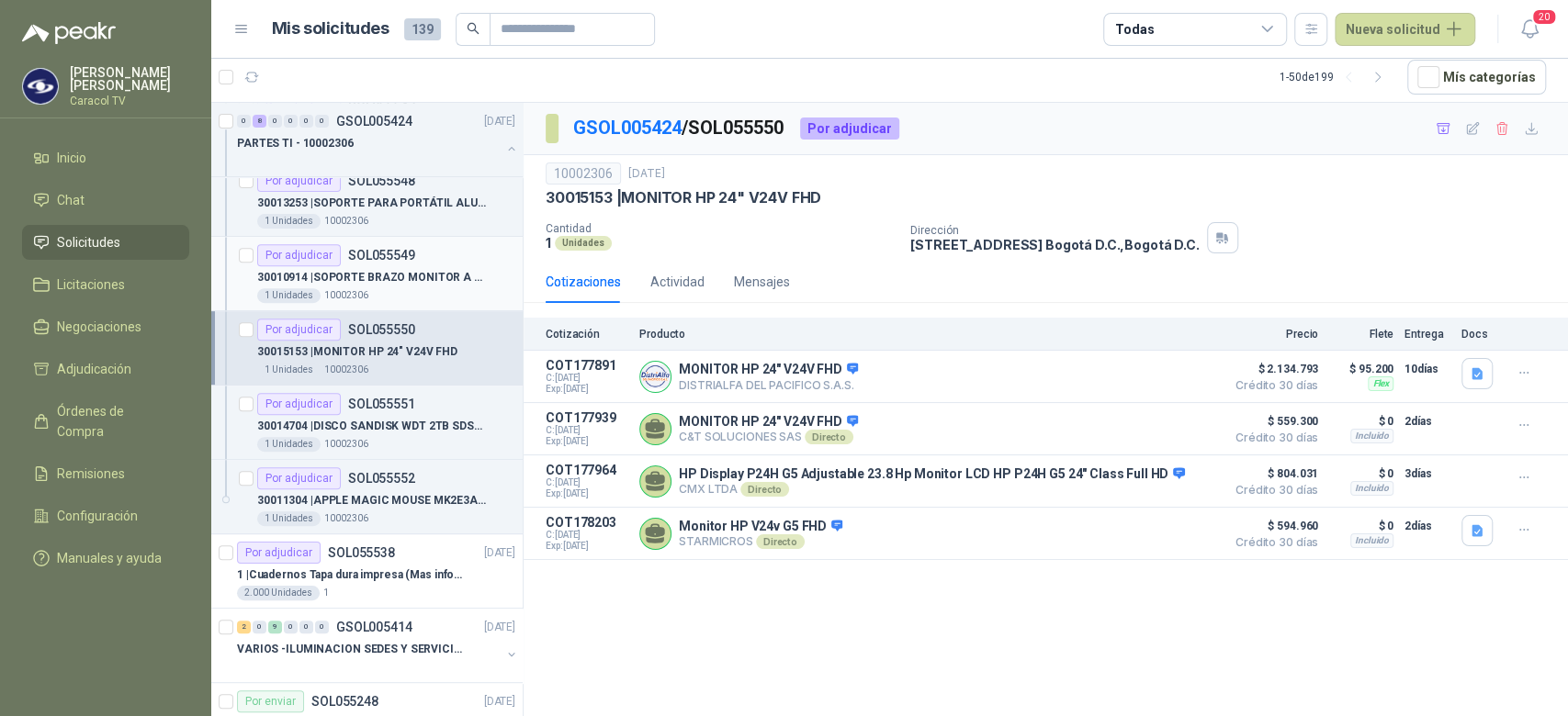
click at [383, 269] on p "30010914 | SOPORTE BRAZO MONITOR A ESCRITORIO NBF80" at bounding box center [371, 277] width 228 height 18
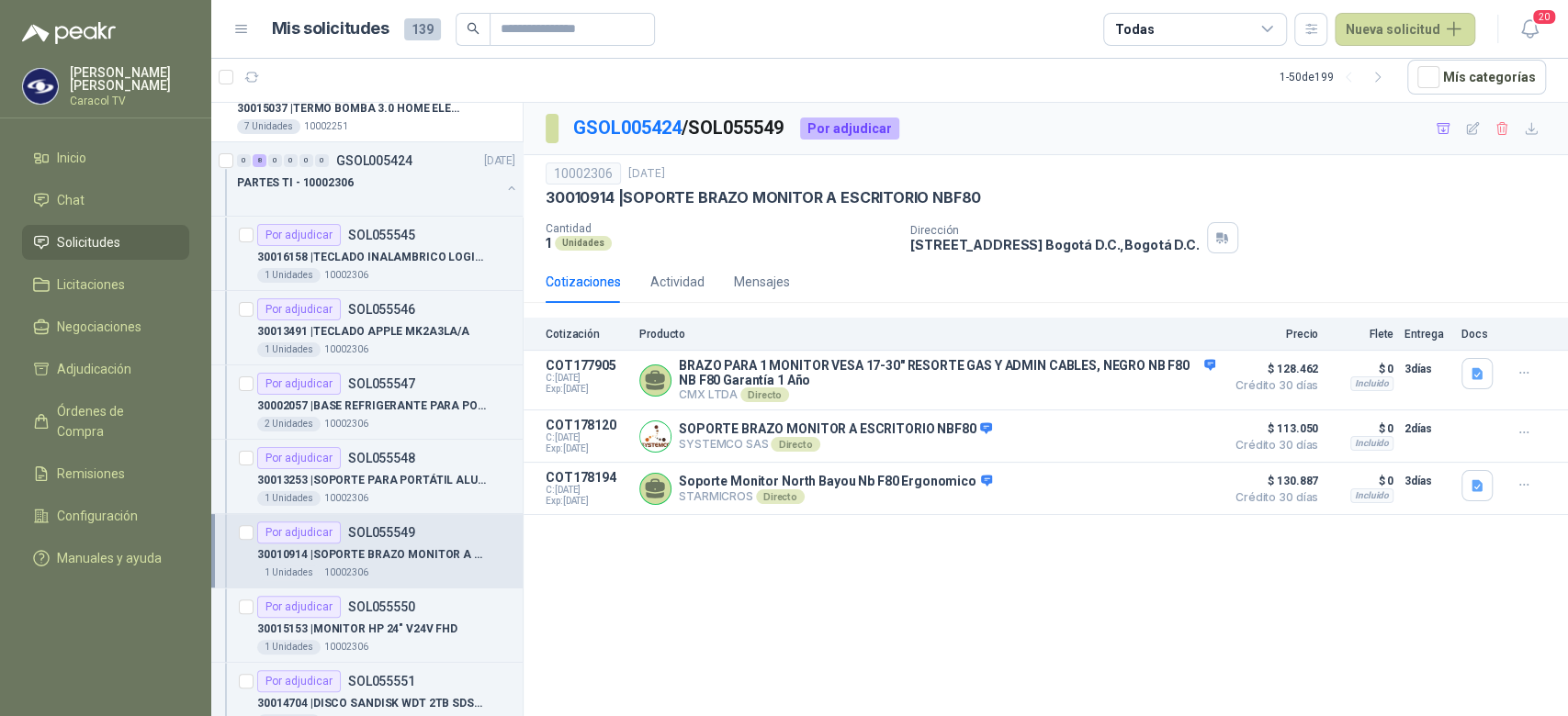
scroll to position [201, 0]
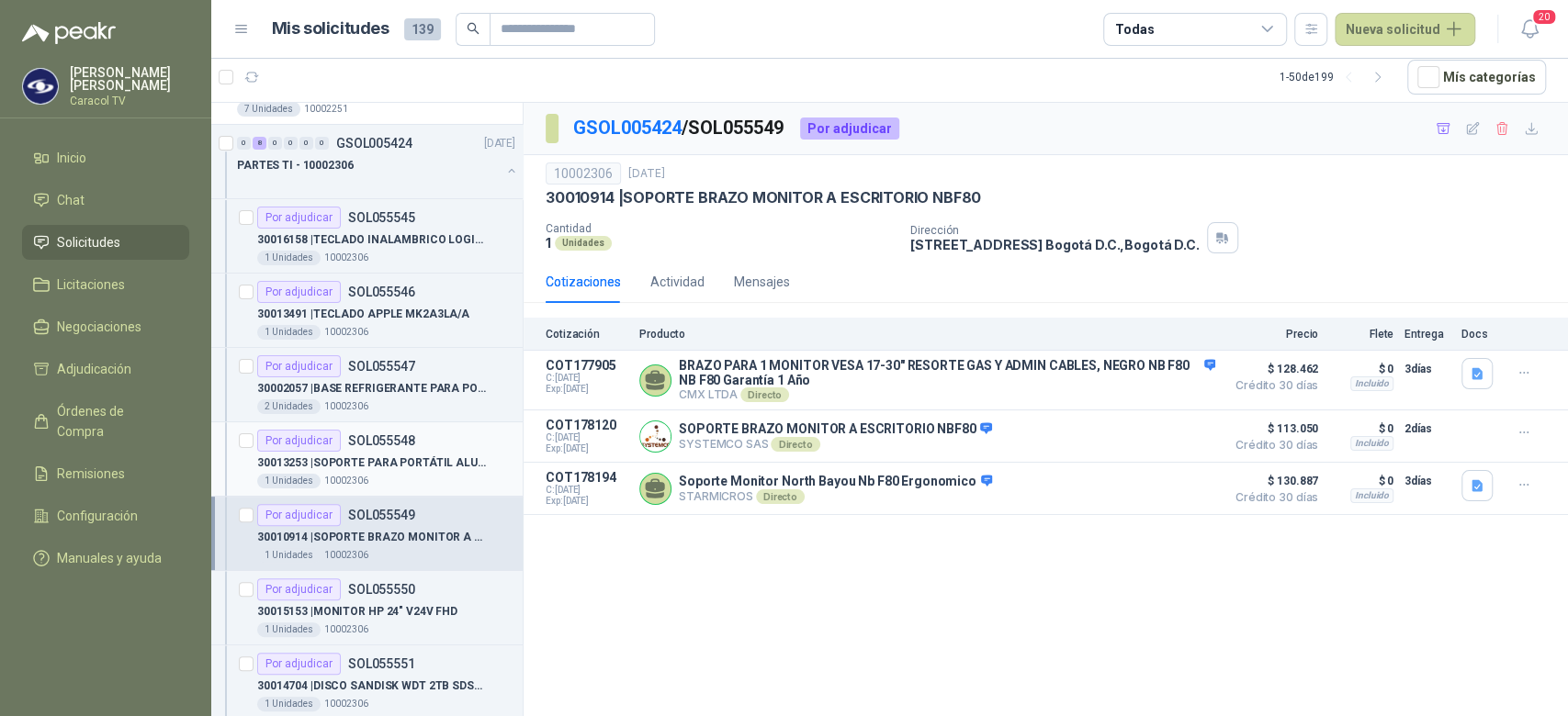
click at [416, 459] on p "30013253 | SOPORTE PARA PORTÁTIL ALUMINIO PLEGABLE" at bounding box center [371, 463] width 228 height 18
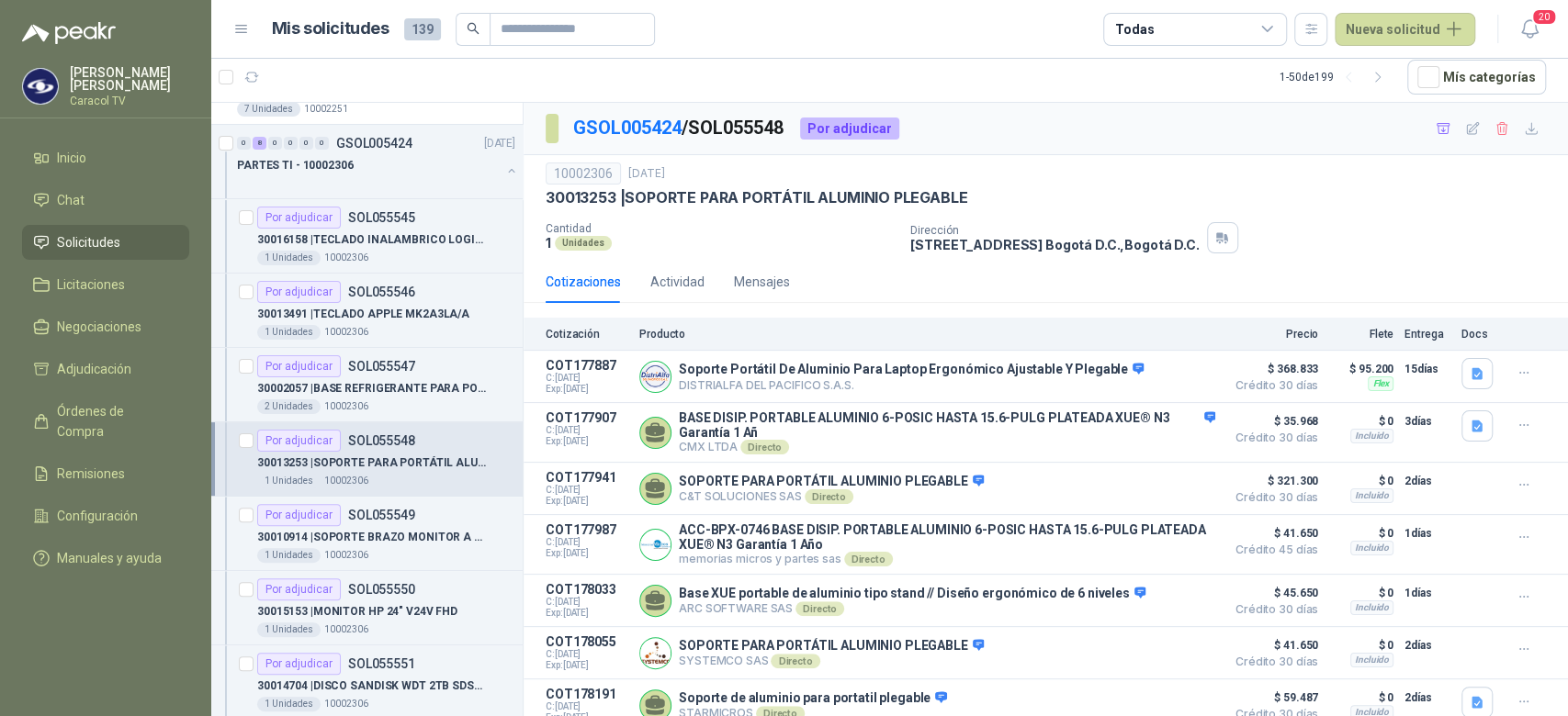
scroll to position [22, 0]
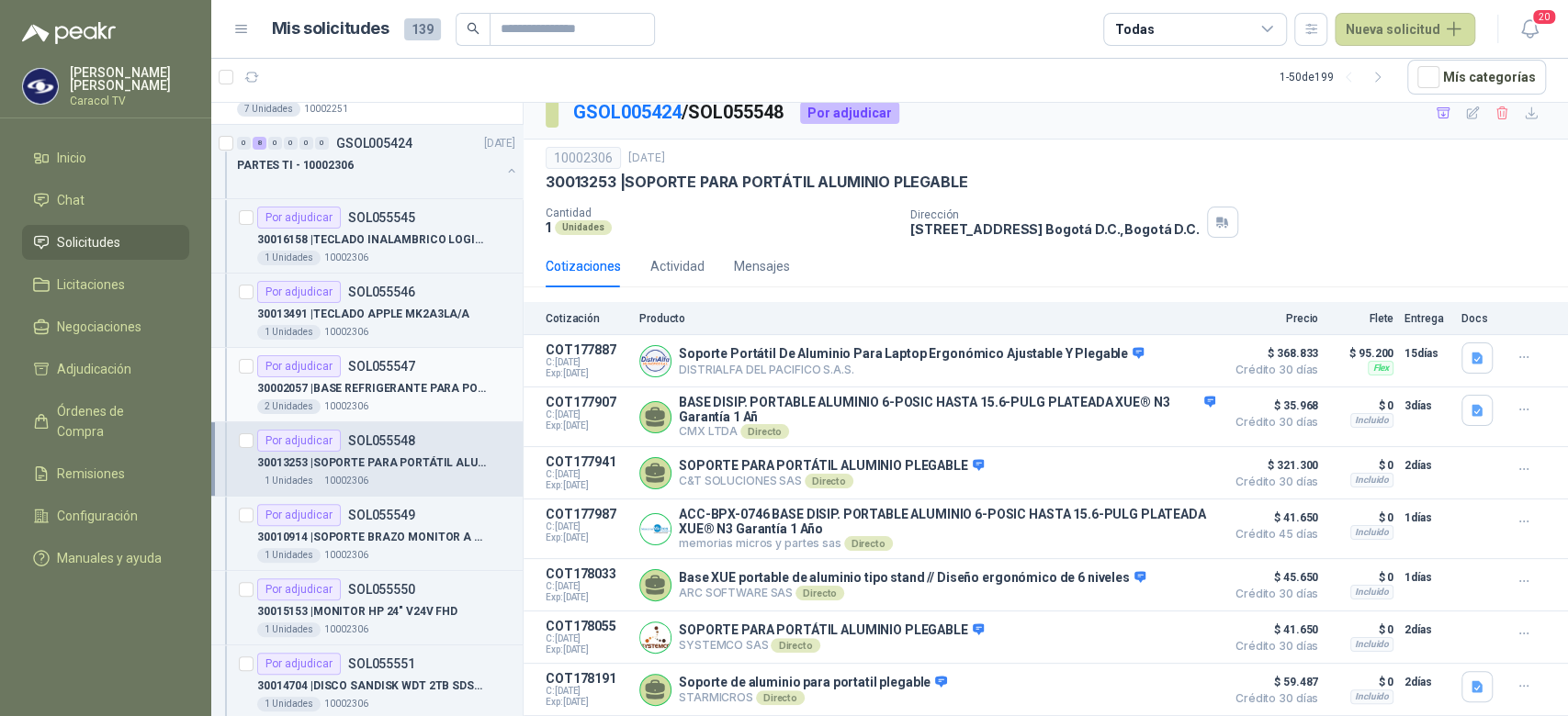
click at [354, 394] on p "30002057 | BASE REFRIGERANTE PARA PORTATIL" at bounding box center [371, 388] width 228 height 18
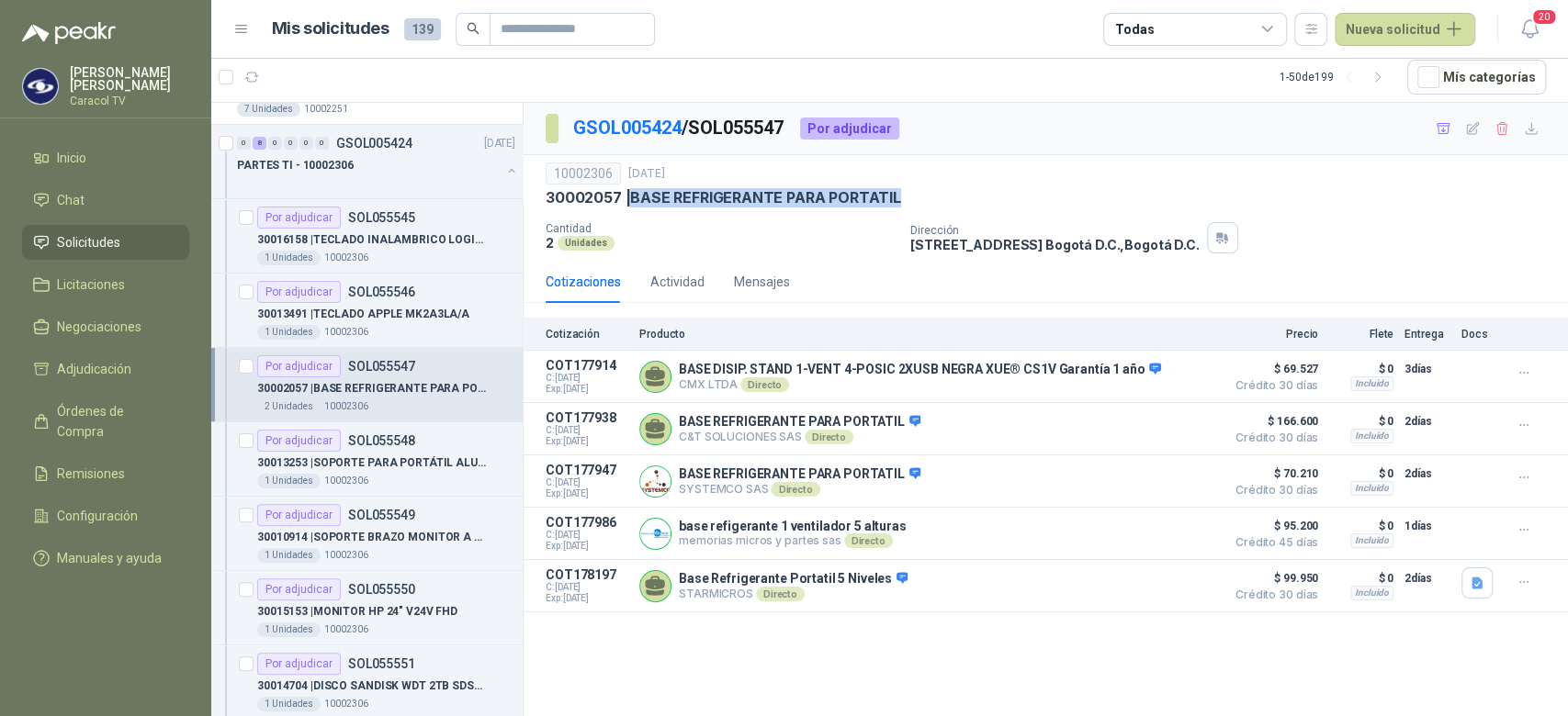
drag, startPoint x: 926, startPoint y: 199, endPoint x: 635, endPoint y: 207, distance: 291.1
click at [635, 207] on div "30002057 | BASE REFRIGERANTE PARA PORTATIL" at bounding box center [1045, 198] width 1000 height 19
copy p "BASE REFRIGERANTE PARA PORTATIL"
click at [407, 311] on p "30013491 | TECLADO APPLE MK2A3LA/A" at bounding box center [363, 314] width 213 height 18
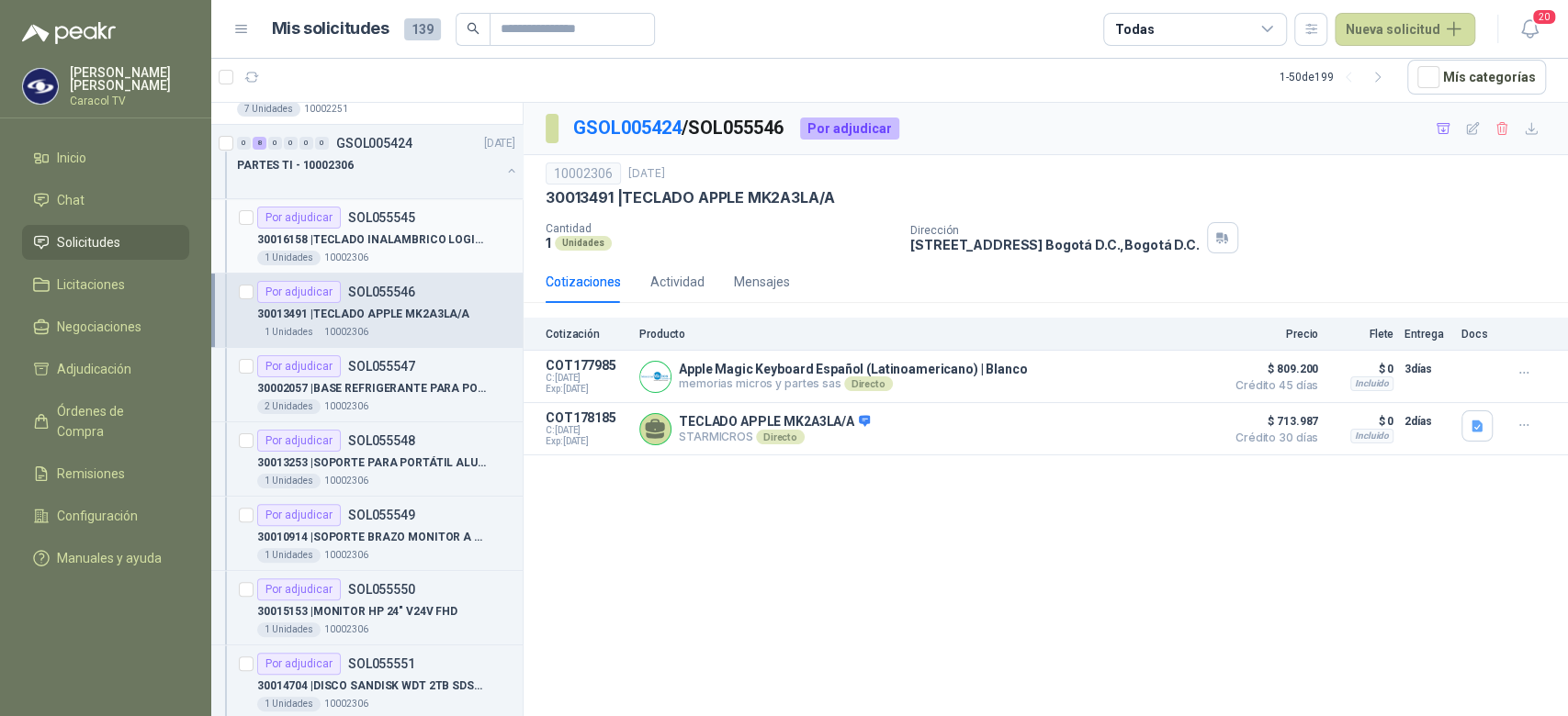
click at [408, 233] on p "30016158 | TECLADO INALAMBRICO LOGITECH WAVE BLANCO" at bounding box center [371, 239] width 228 height 18
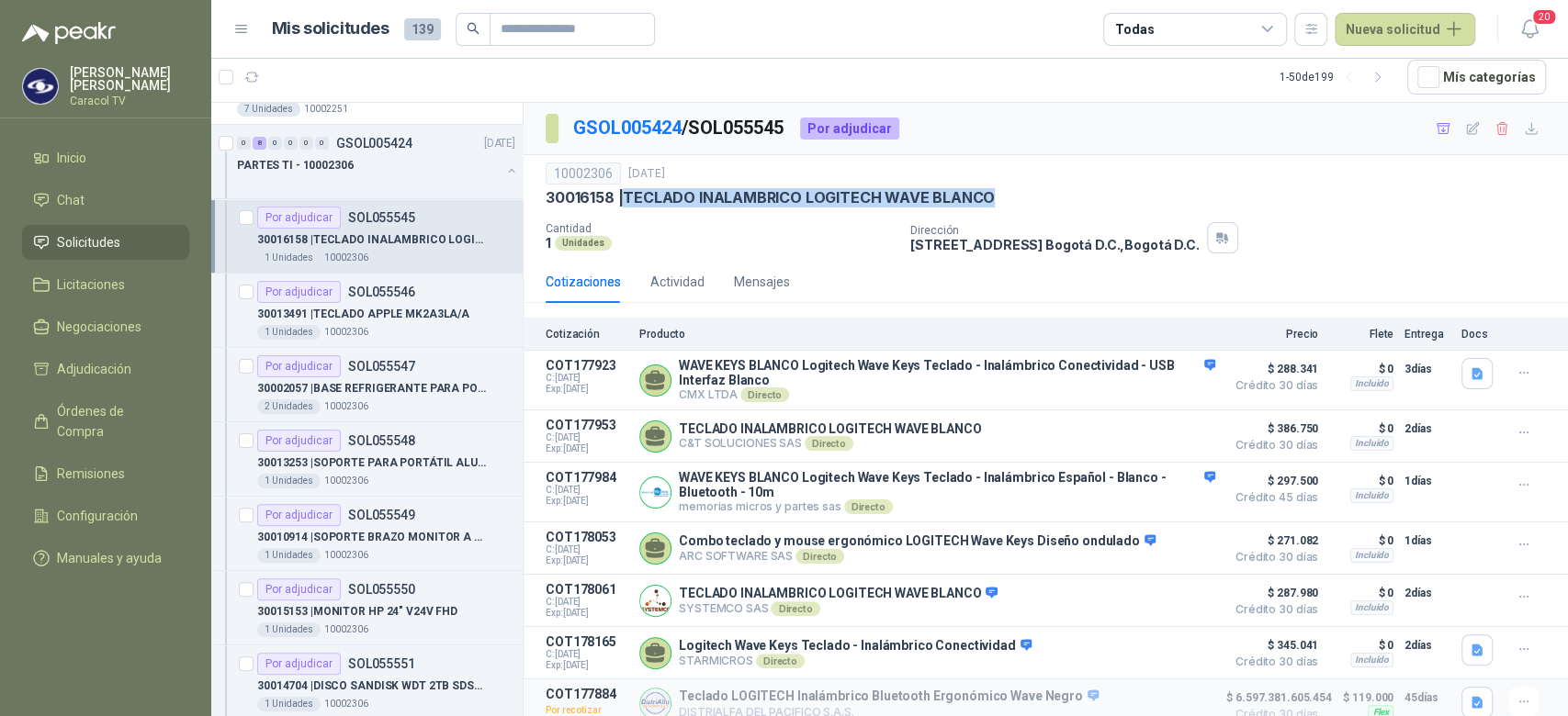
drag, startPoint x: 625, startPoint y: 198, endPoint x: 991, endPoint y: 195, distance: 366.0
click at [991, 195] on div "30016158 | TECLADO INALAMBRICO LOGITECH WAVE BLANCO" at bounding box center [1045, 198] width 1000 height 19
copy p "TECLADO INALAMBRICO LOGITECH WAVE BLANCO"
click at [353, 321] on p "30013491 | TECLADO APPLE MK2A3LA/A" at bounding box center [363, 314] width 213 height 18
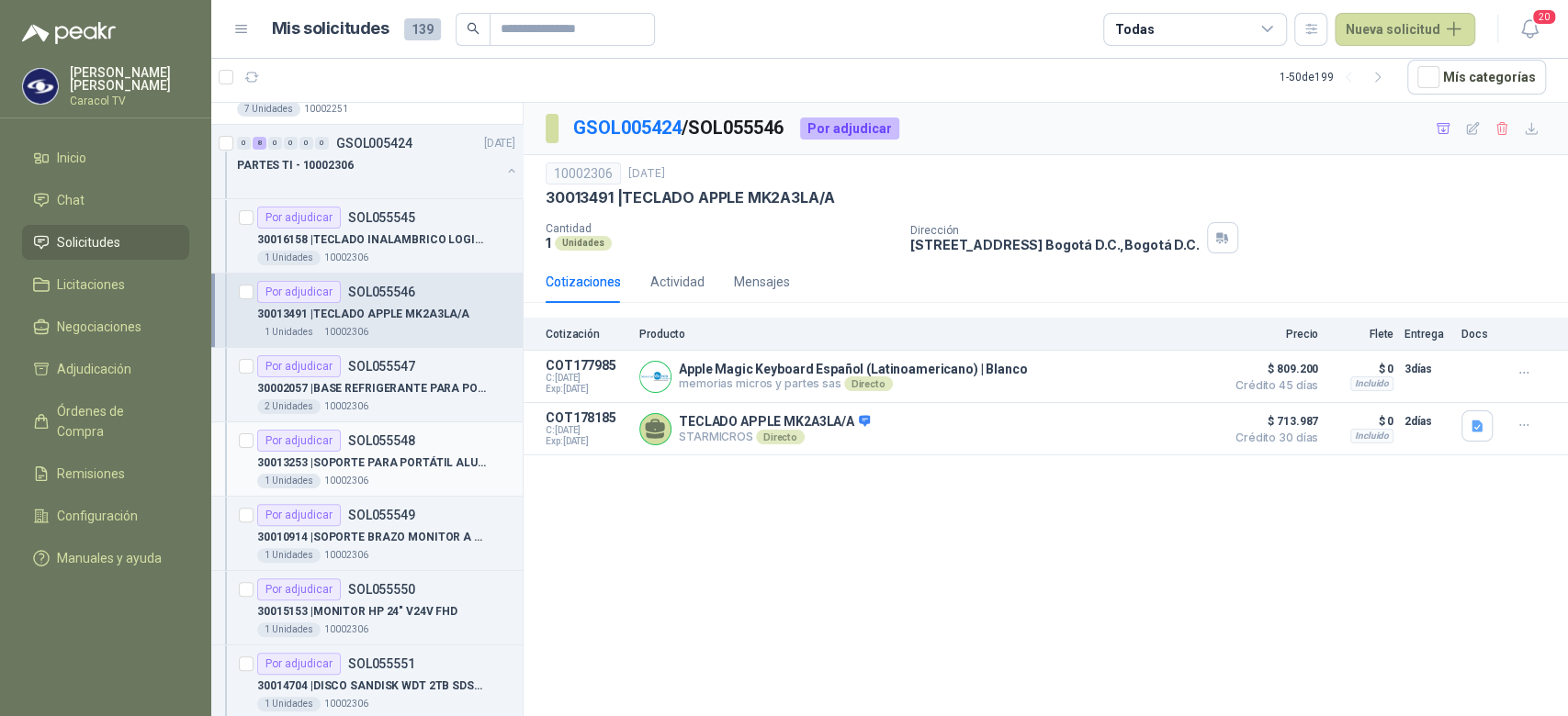
click at [401, 452] on div "30013253 | SOPORTE PARA PORTÁTIL ALUMINIO PLEGABLE" at bounding box center [385, 463] width 258 height 22
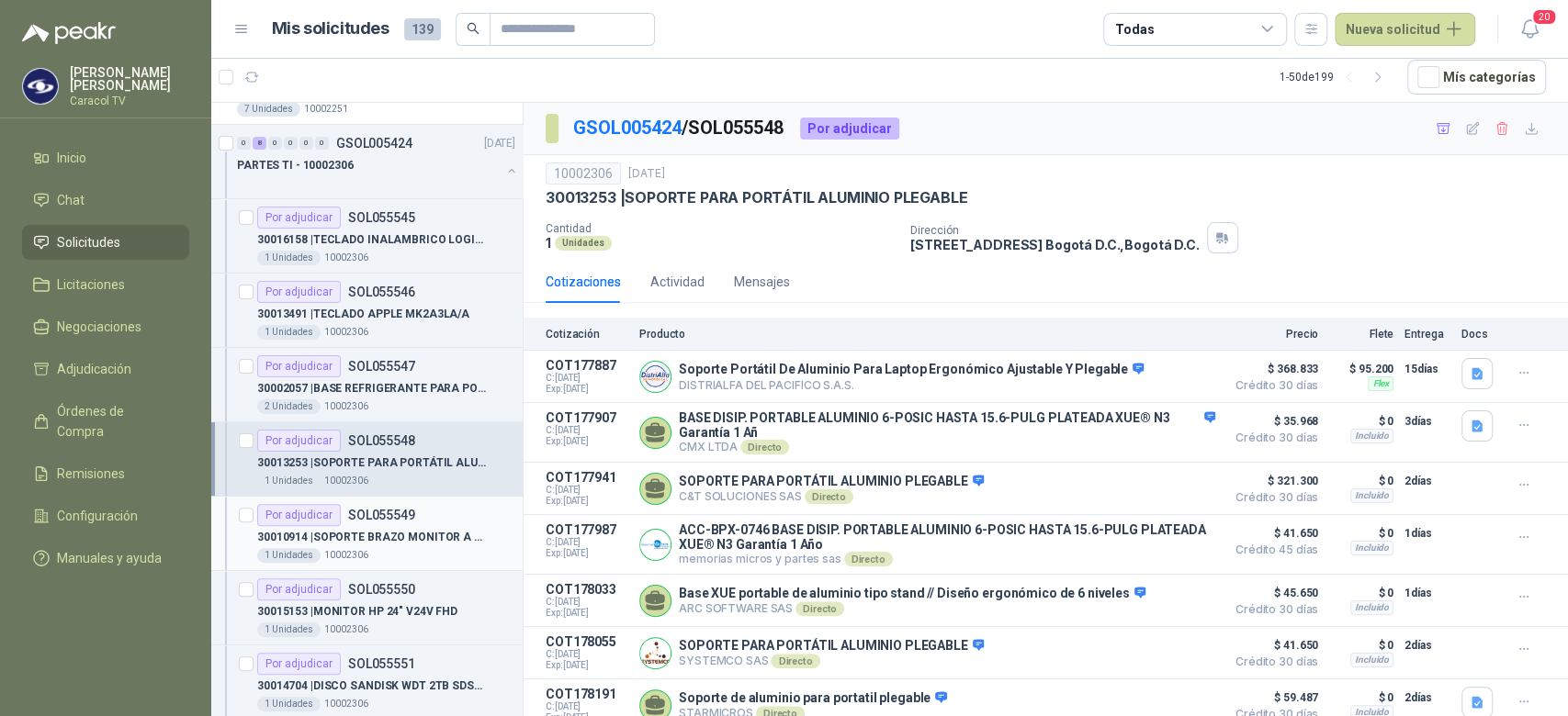
click at [423, 544] on div "30010914 | SOPORTE BRAZO MONITOR A ESCRITORIO NBF80" at bounding box center [385, 538] width 258 height 22
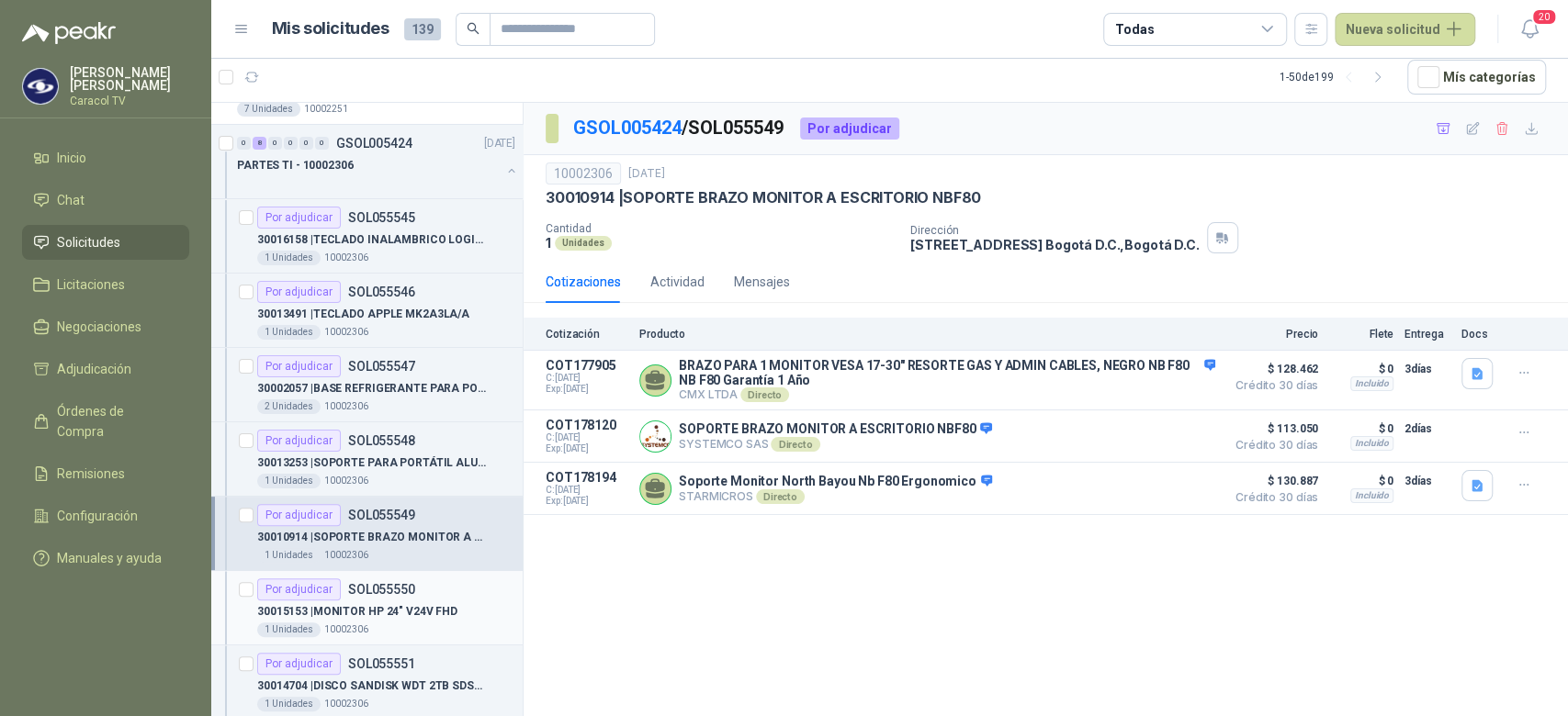
click at [421, 598] on div "Por adjudicar SOL055550" at bounding box center [385, 589] width 258 height 22
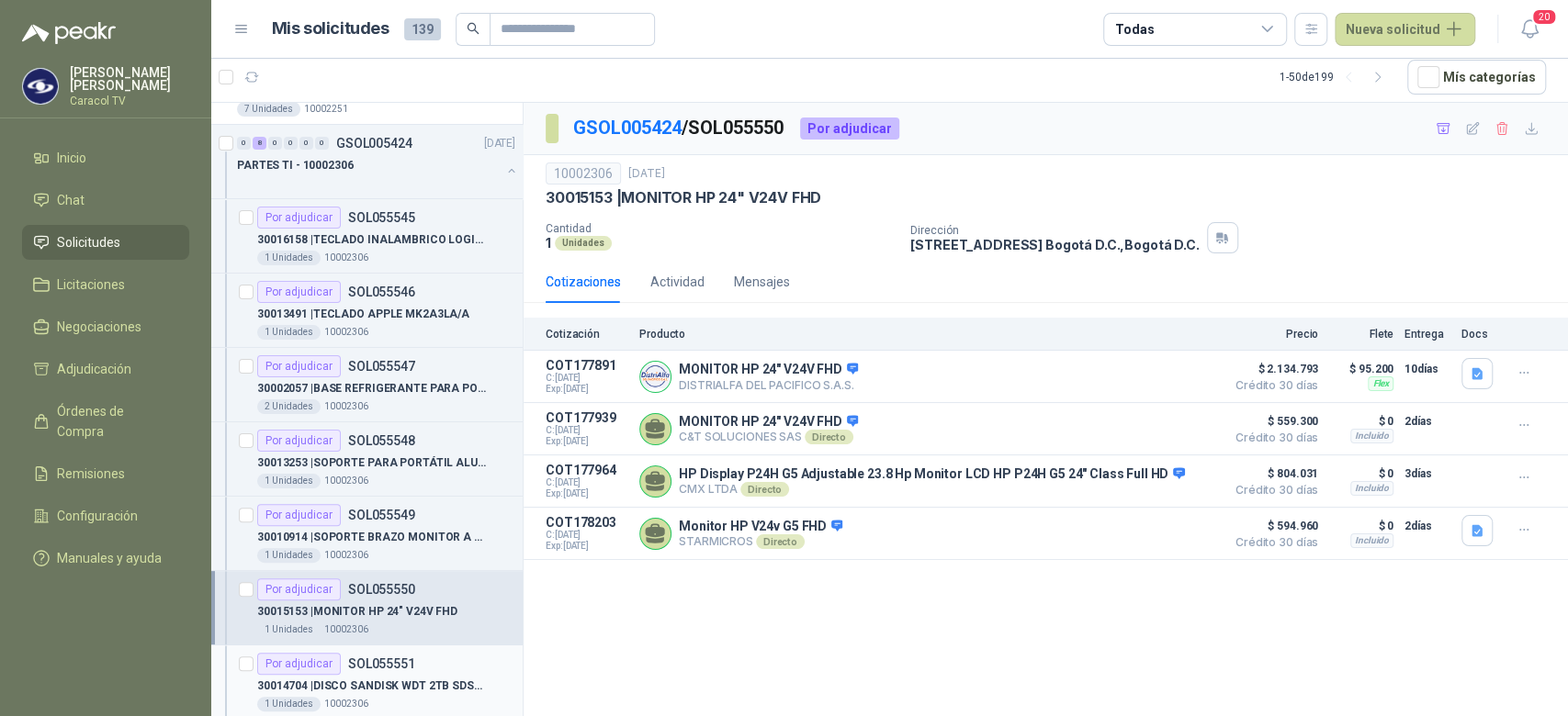
click at [389, 674] on p "30014704 | DISCO SANDISK WDT 2TB SDSSDE61-2T00-G25" at bounding box center [371, 686] width 228 height 18
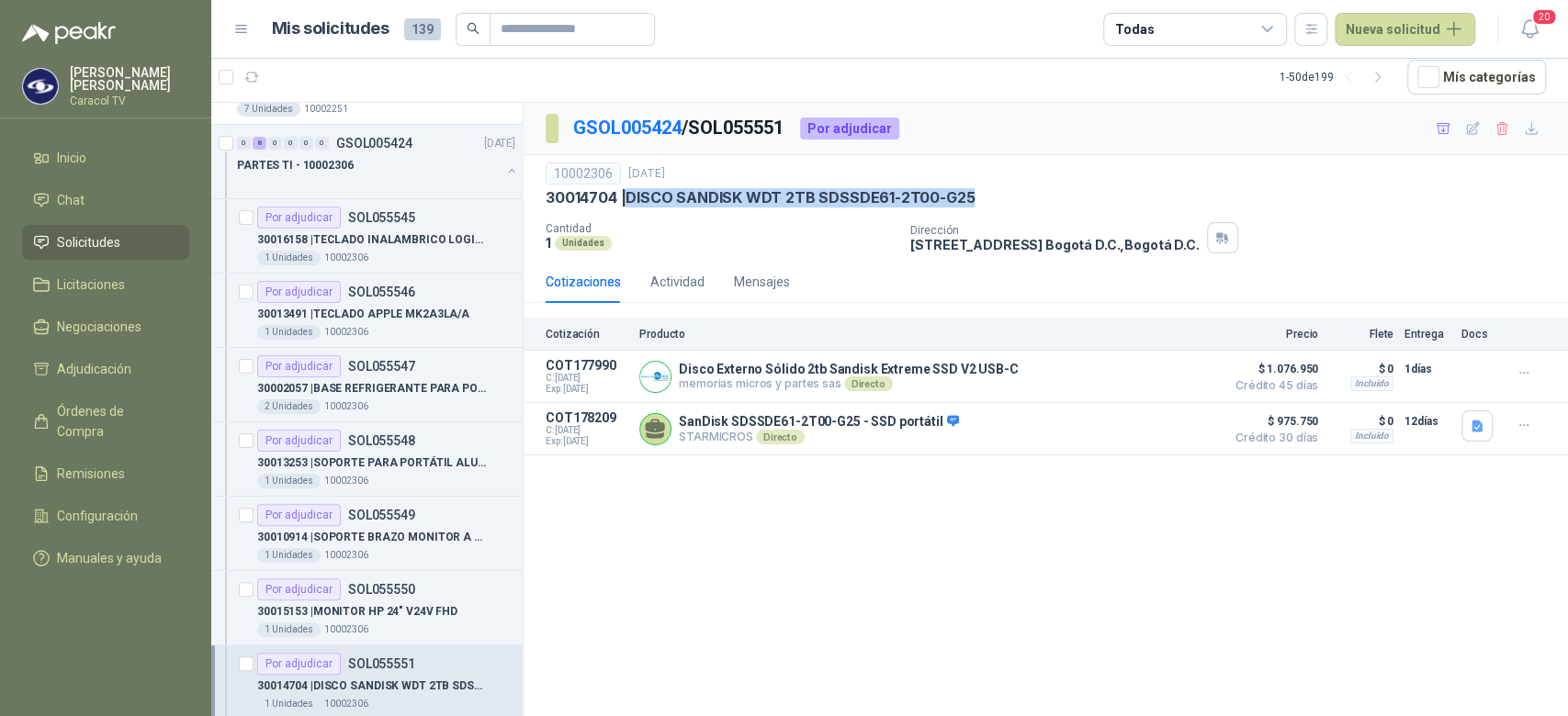
drag, startPoint x: 630, startPoint y: 196, endPoint x: 1015, endPoint y: 199, distance: 385.0
click at [1015, 199] on div "30014704 | DISCO SANDISK WDT 2TB SDSSDE61-2T00-G25" at bounding box center [1045, 198] width 1000 height 19
copy p "DISCO SANDISK WDT 2TB SDSSDE61-2T00-G25"
